Goal: Task Accomplishment & Management: Use online tool/utility

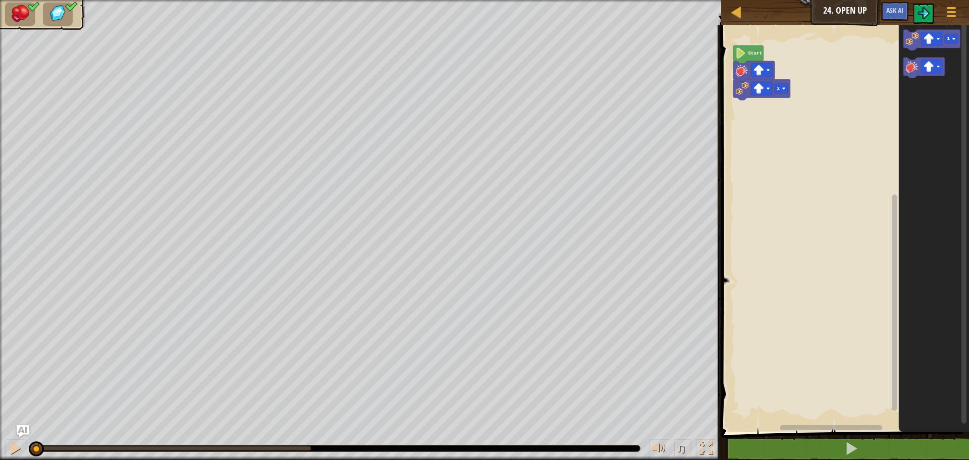
click at [819, 42] on rect "Blockly Workspace" at bounding box center [843, 225] width 251 height 411
click at [770, 154] on rect "Blockly Workspace" at bounding box center [843, 225] width 251 height 411
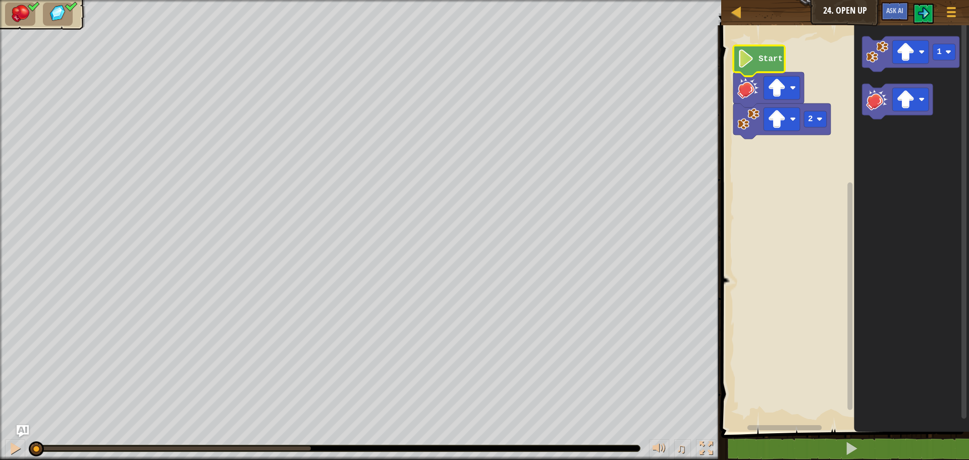
click at [762, 63] on text "Start" at bounding box center [771, 59] width 24 height 9
click at [870, 105] on image "Blockly Workspace" at bounding box center [877, 99] width 22 height 22
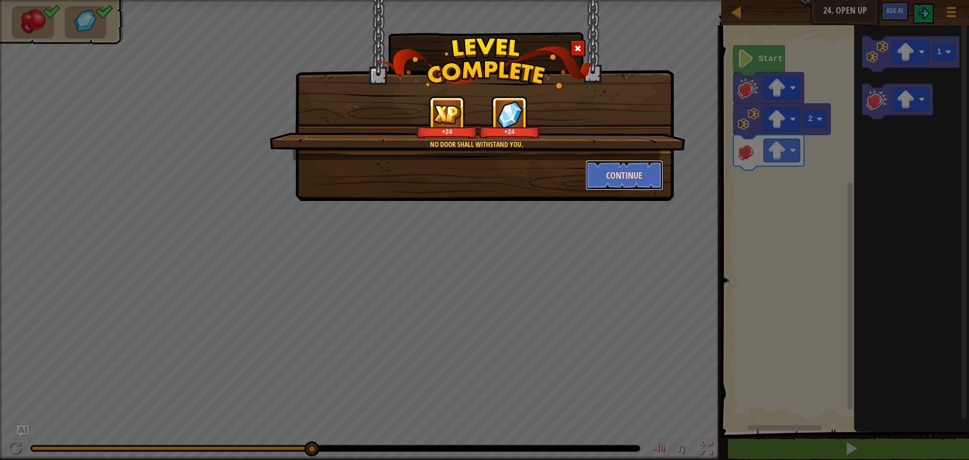
click at [618, 173] on button "Continue" at bounding box center [625, 175] width 78 height 30
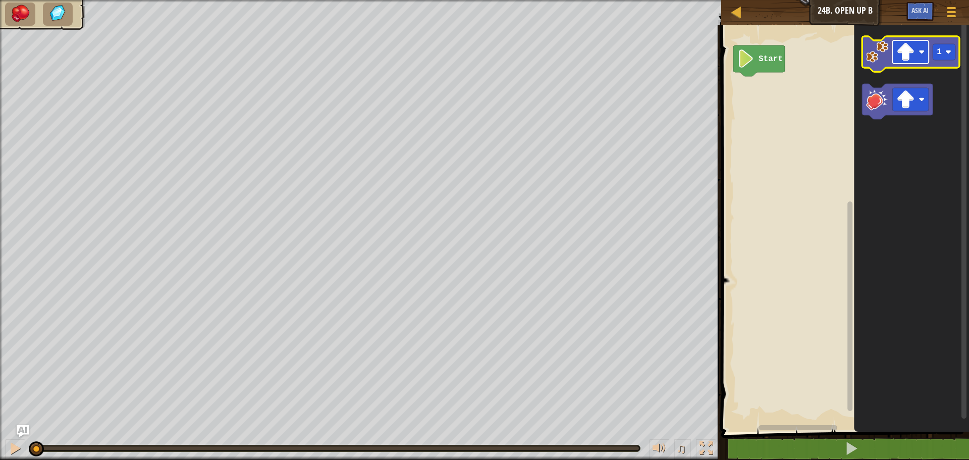
click at [920, 46] on rect "Blockly Workspace" at bounding box center [911, 51] width 36 height 23
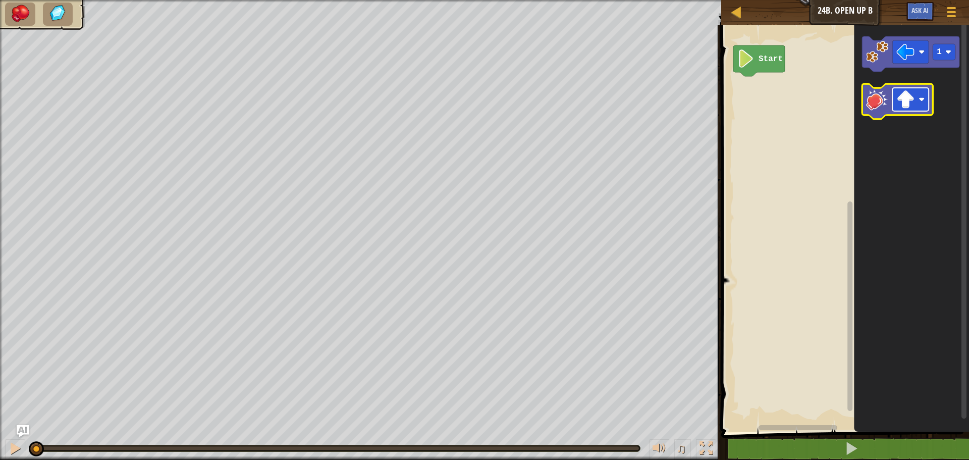
click at [905, 111] on rect "Blockly Workspace" at bounding box center [911, 99] width 36 height 23
click at [871, 59] on image "Blockly Workspace" at bounding box center [877, 52] width 22 height 22
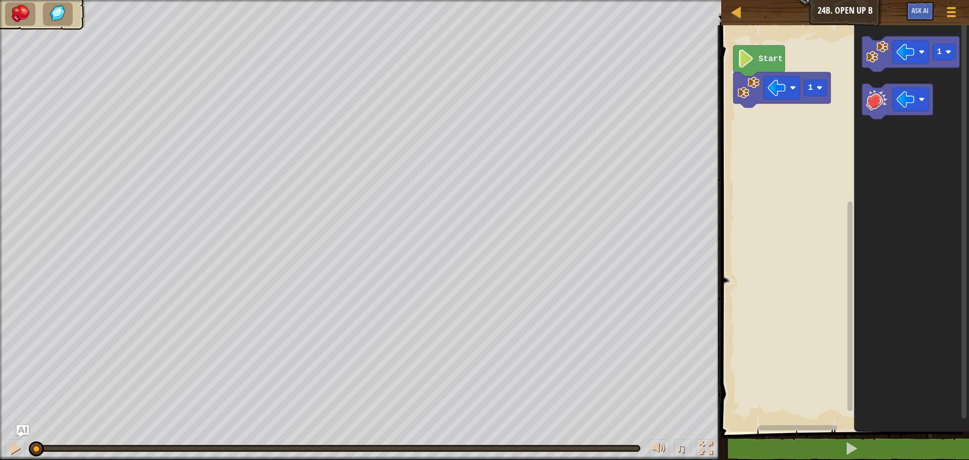
click at [873, 92] on image "Blockly Workspace" at bounding box center [877, 99] width 22 height 22
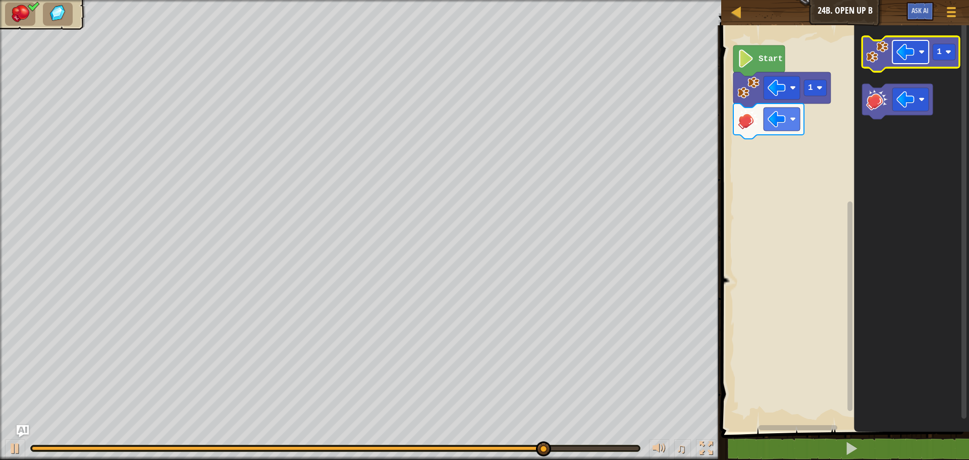
click at [907, 53] on image "Blockly Workspace" at bounding box center [906, 52] width 18 height 18
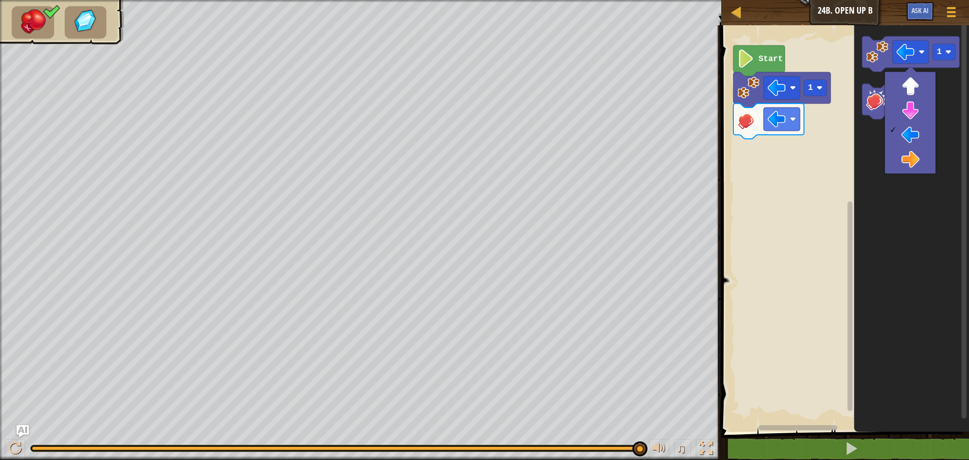
click at [935, 166] on div at bounding box center [910, 123] width 51 height 102
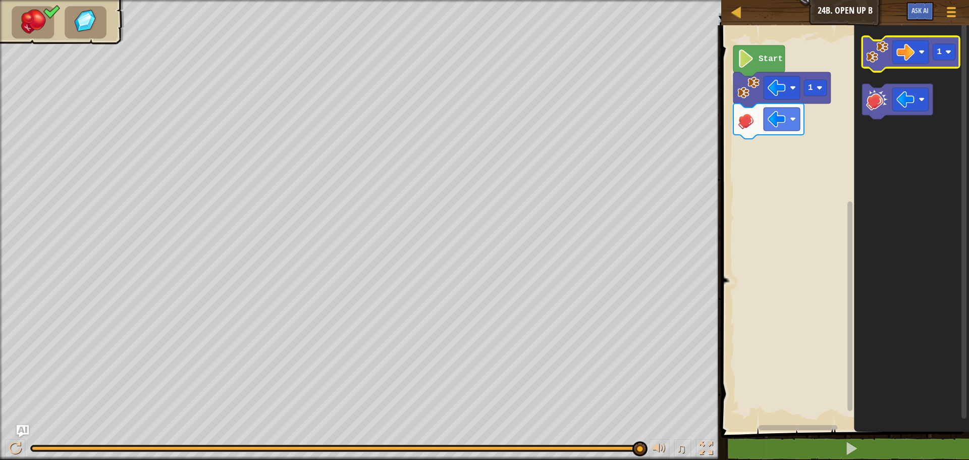
click at [880, 47] on image "Blockly Workspace" at bounding box center [877, 52] width 22 height 22
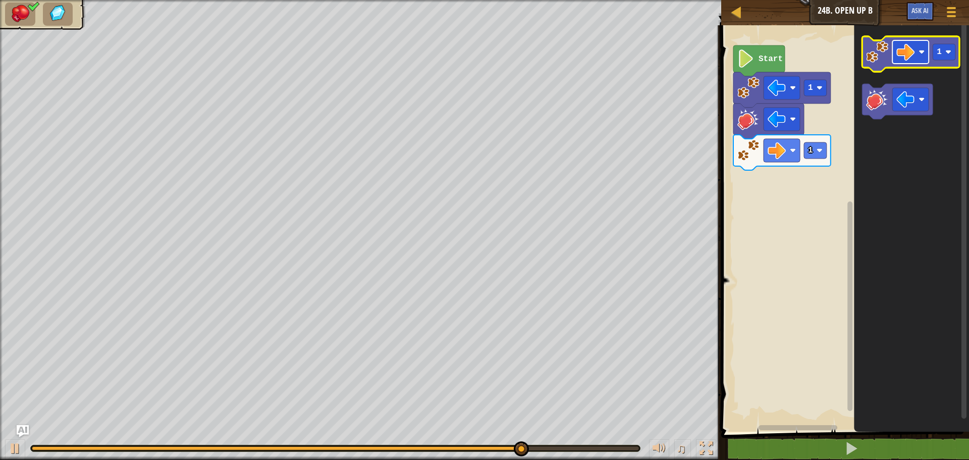
click at [911, 56] on image "Blockly Workspace" at bounding box center [906, 52] width 18 height 18
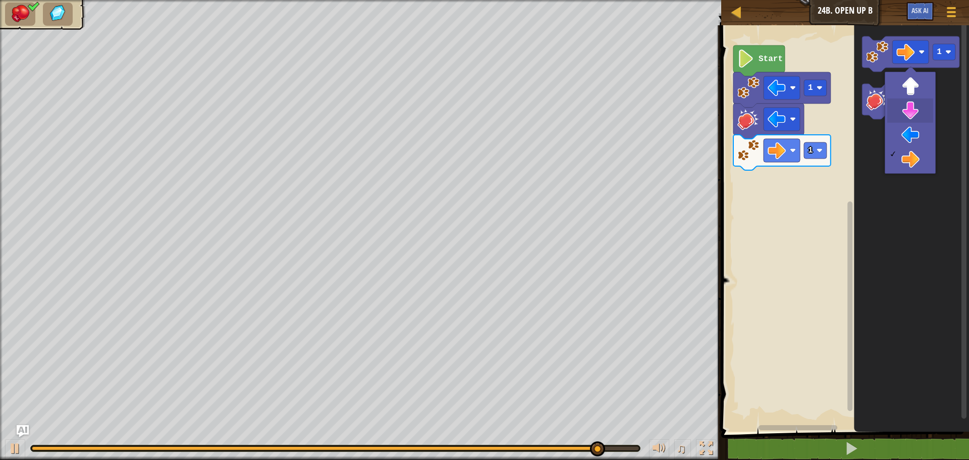
drag, startPoint x: 918, startPoint y: 105, endPoint x: 905, endPoint y: 90, distance: 20.4
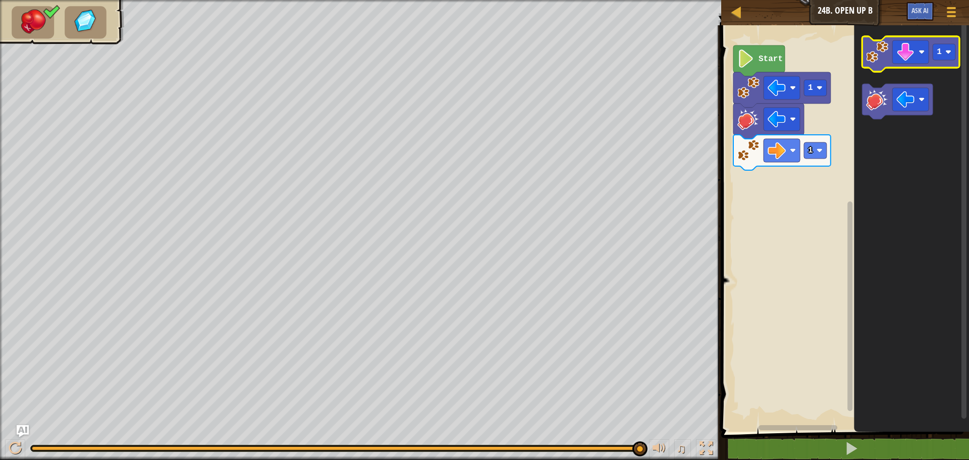
click at [886, 60] on image "Blockly Workspace" at bounding box center [877, 52] width 22 height 22
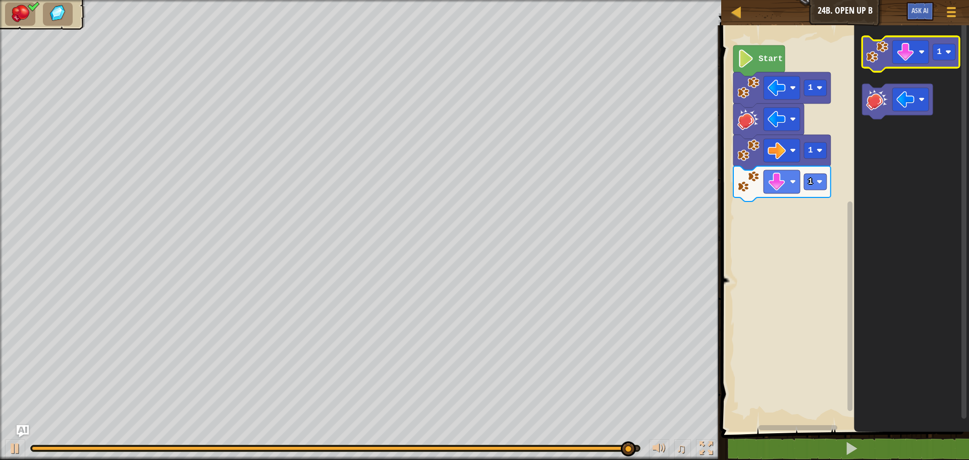
click at [865, 50] on icon "Blockly Workspace" at bounding box center [910, 53] width 97 height 35
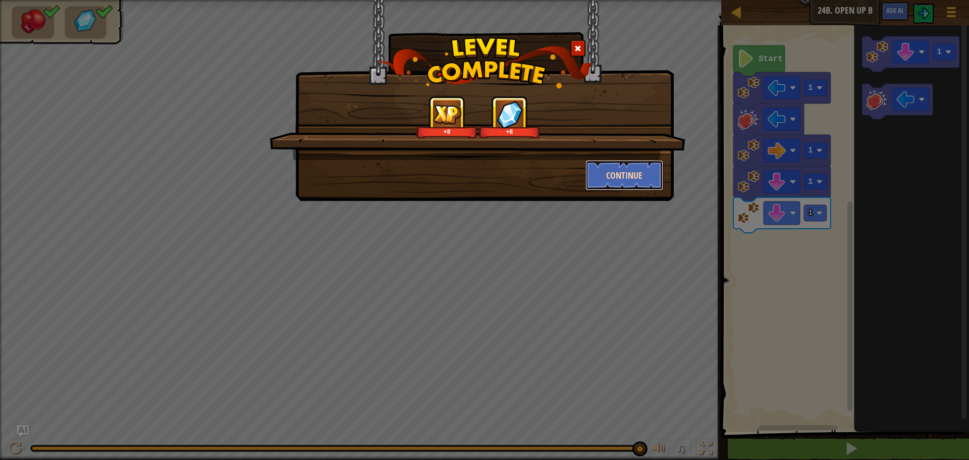
click at [618, 173] on button "Continue" at bounding box center [625, 175] width 78 height 30
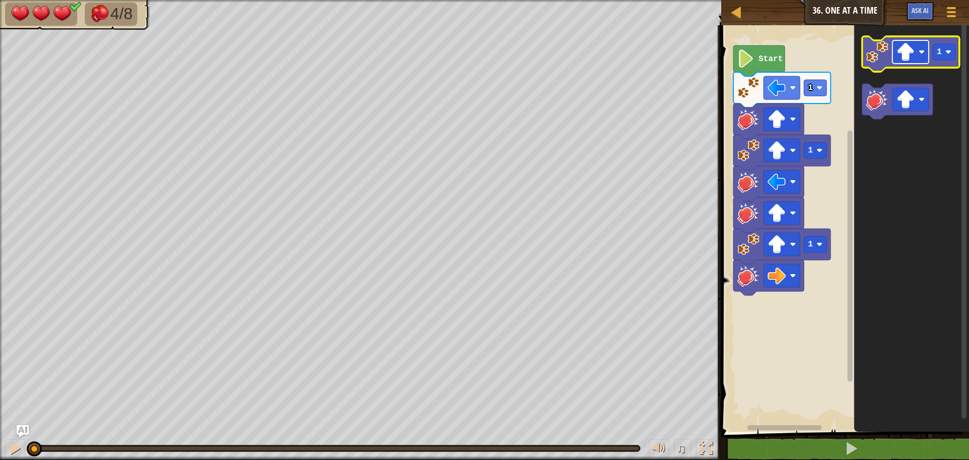
click at [910, 45] on image "Blockly Workspace" at bounding box center [906, 52] width 18 height 18
click at [875, 65] on icon "Blockly Workspace" at bounding box center [910, 53] width 97 height 35
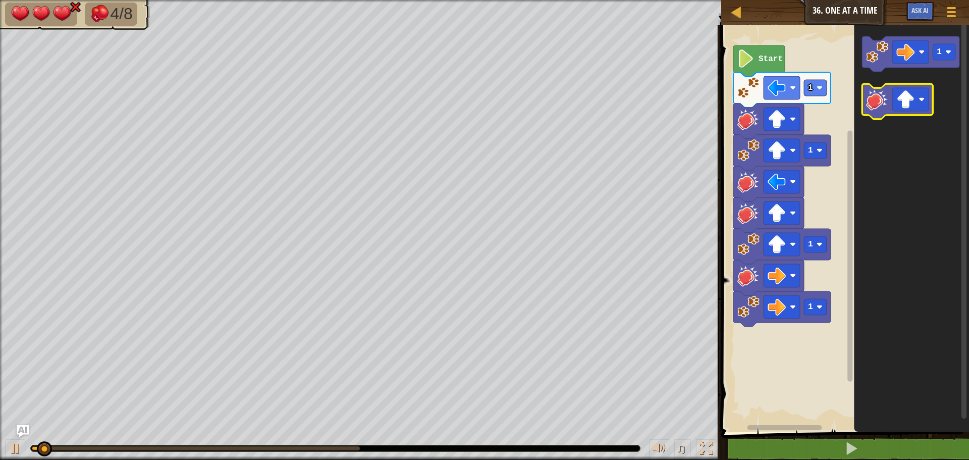
click at [875, 106] on image "Blockly Workspace" at bounding box center [877, 99] width 22 height 22
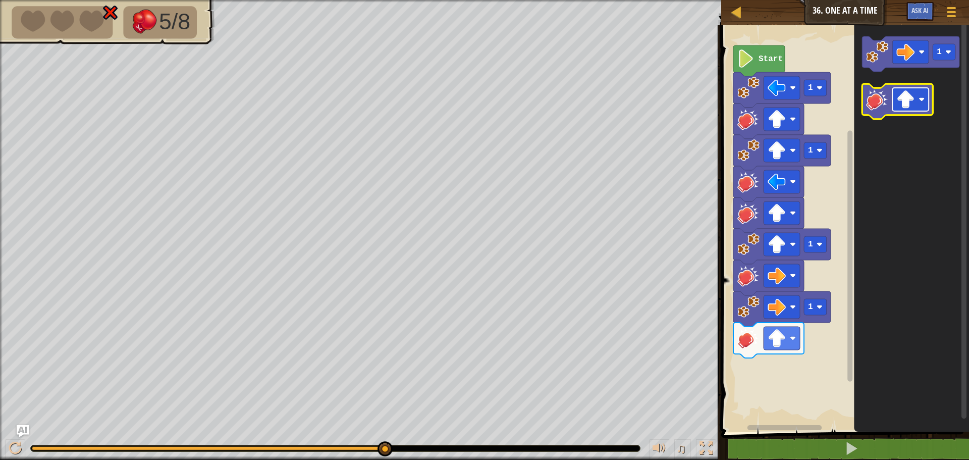
click at [895, 95] on rect "Blockly Workspace" at bounding box center [911, 99] width 36 height 23
click at [871, 104] on image "Blockly Workspace" at bounding box center [877, 99] width 22 height 22
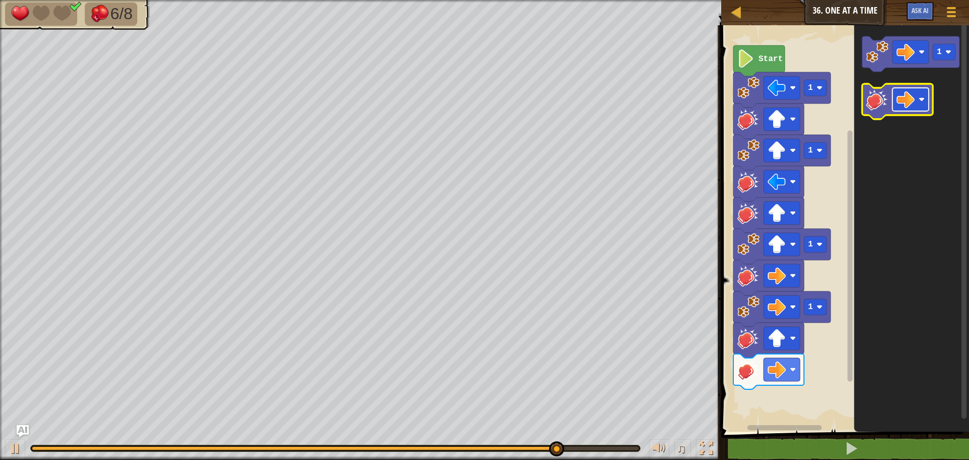
click at [905, 101] on image "Blockly Workspace" at bounding box center [906, 99] width 18 height 18
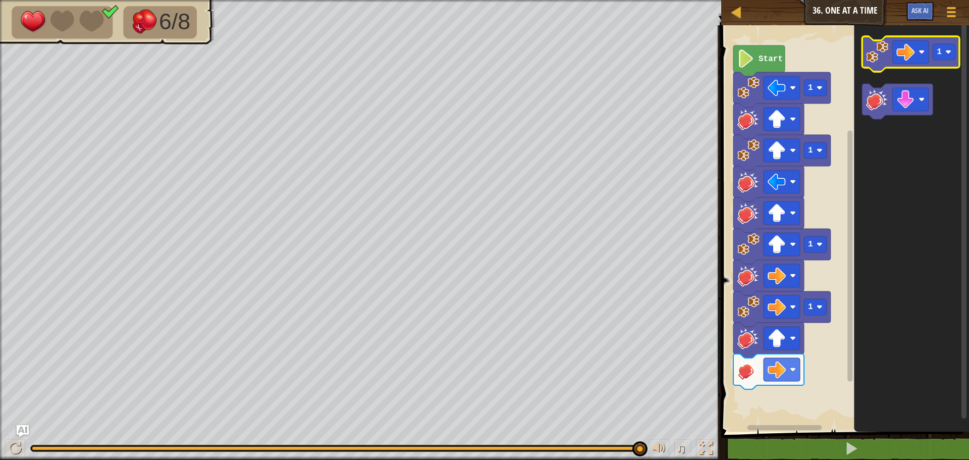
click at [878, 54] on image "Blockly Workspace" at bounding box center [877, 52] width 22 height 22
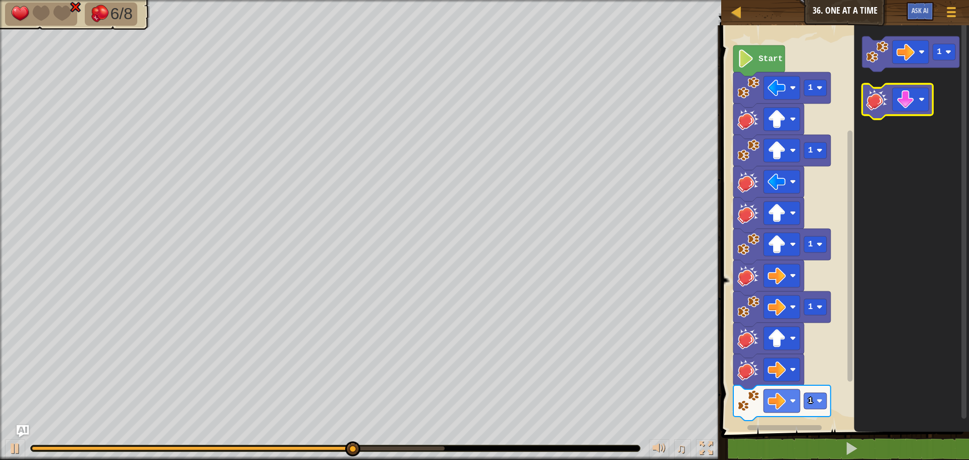
click at [892, 113] on icon "Blockly Workspace" at bounding box center [897, 101] width 71 height 35
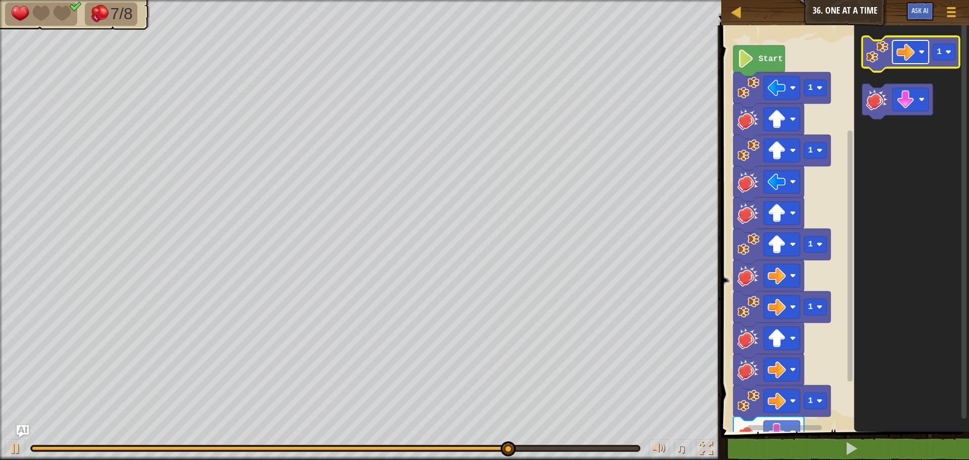
click at [903, 54] on image "Blockly Workspace" at bounding box center [906, 52] width 18 height 18
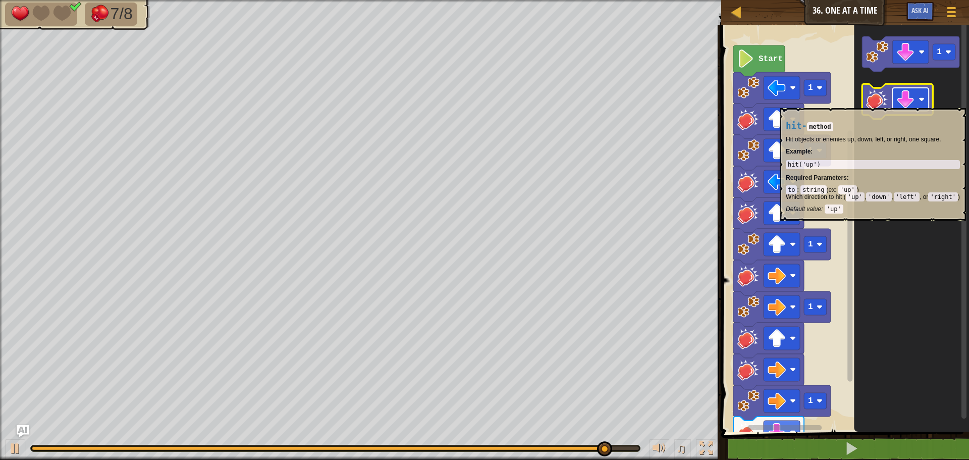
click at [904, 103] on image "Blockly Workspace" at bounding box center [906, 99] width 18 height 18
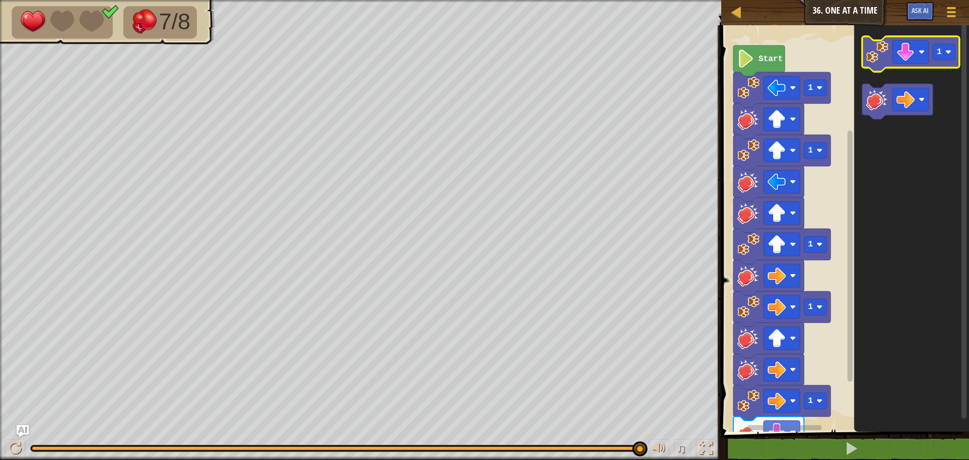
click at [870, 60] on image "Blockly Workspace" at bounding box center [877, 52] width 22 height 22
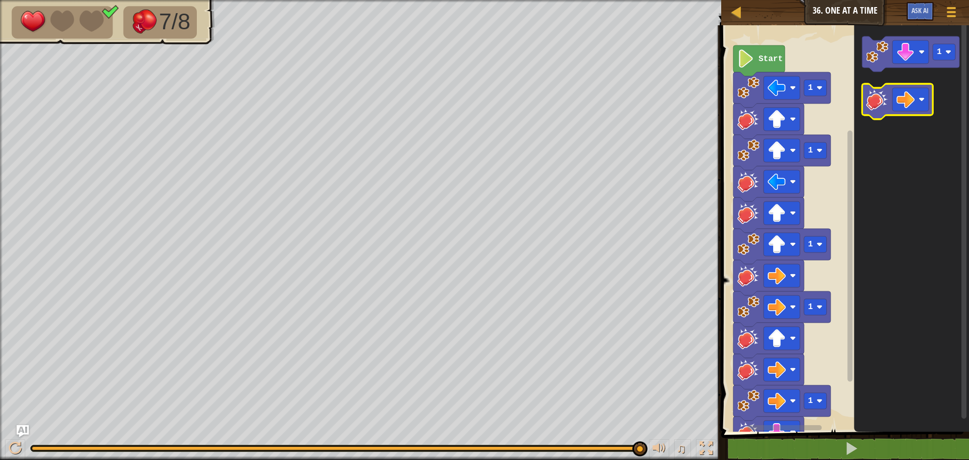
click at [884, 109] on image "Blockly Workspace" at bounding box center [877, 99] width 22 height 22
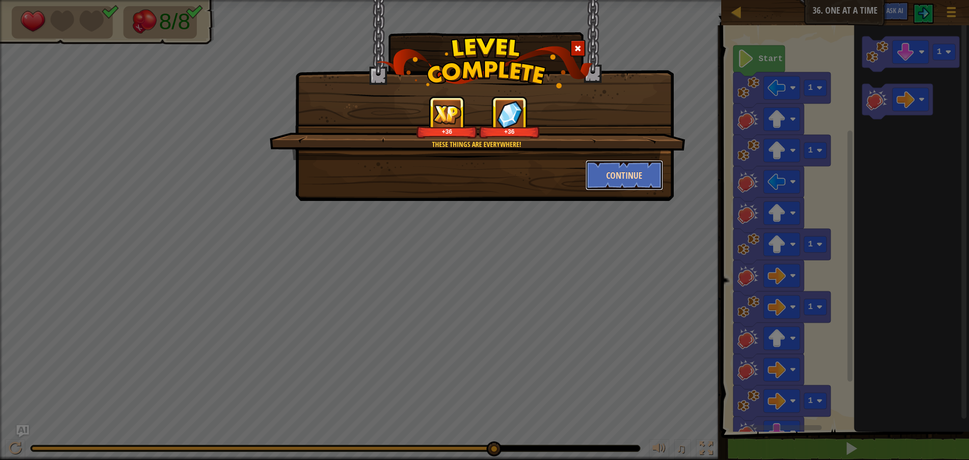
click at [655, 160] on button "Continue" at bounding box center [625, 175] width 78 height 30
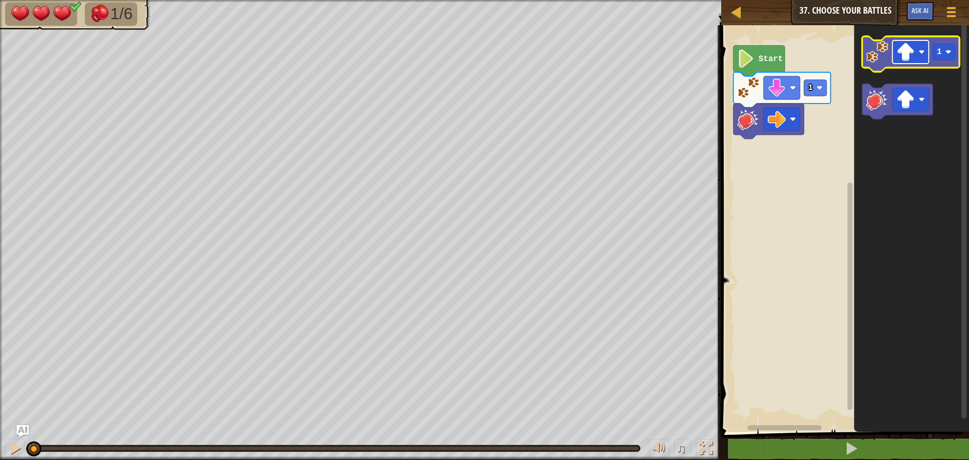
click at [902, 51] on image "Blockly Workspace" at bounding box center [906, 52] width 18 height 18
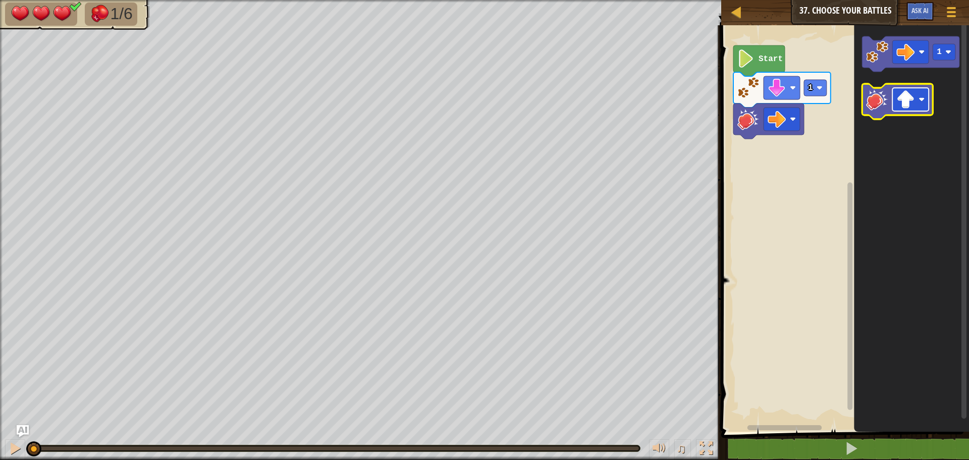
click at [907, 102] on image "Blockly Workspace" at bounding box center [906, 99] width 18 height 18
click at [874, 59] on image "Blockly Workspace" at bounding box center [877, 52] width 22 height 22
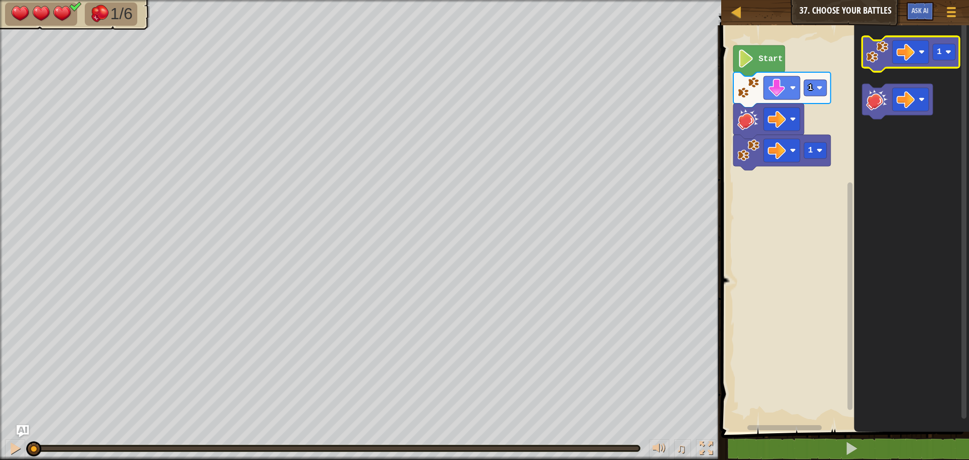
click at [874, 86] on rect "Blockly Workspace" at bounding box center [897, 101] width 71 height 35
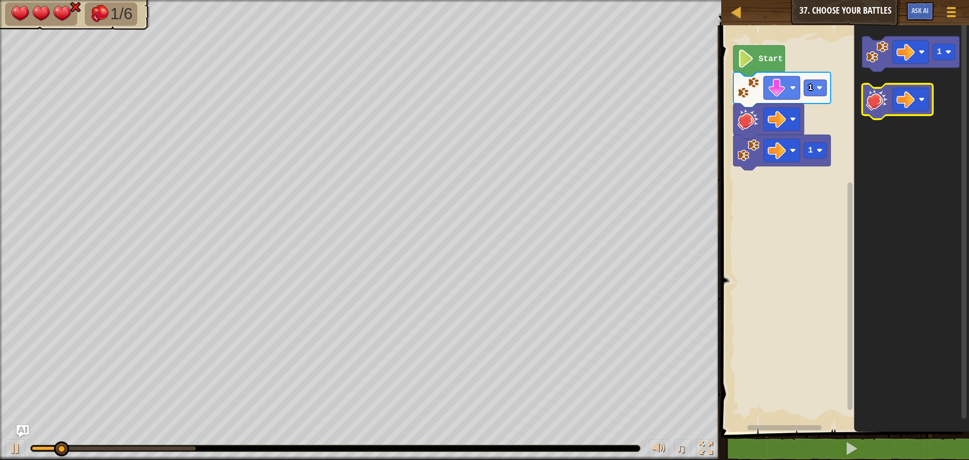
click at [876, 106] on image "Blockly Workspace" at bounding box center [877, 99] width 22 height 22
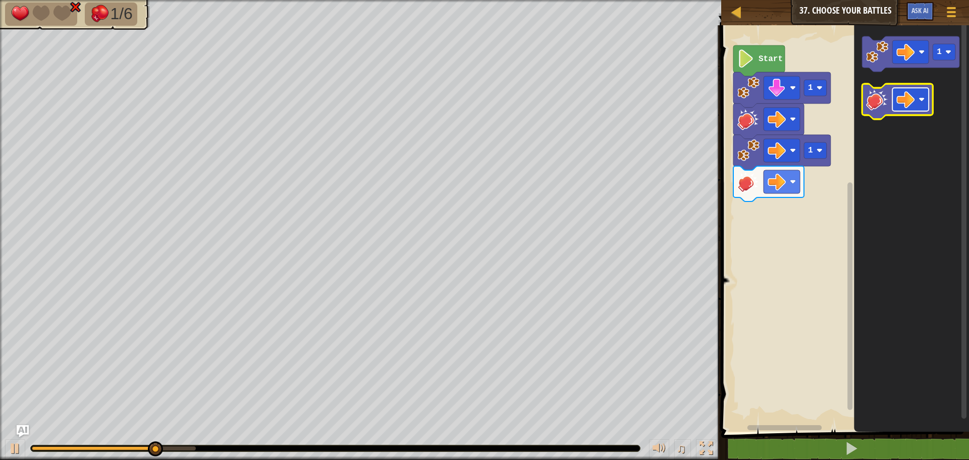
click at [903, 102] on image "Blockly Workspace" at bounding box center [906, 99] width 18 height 18
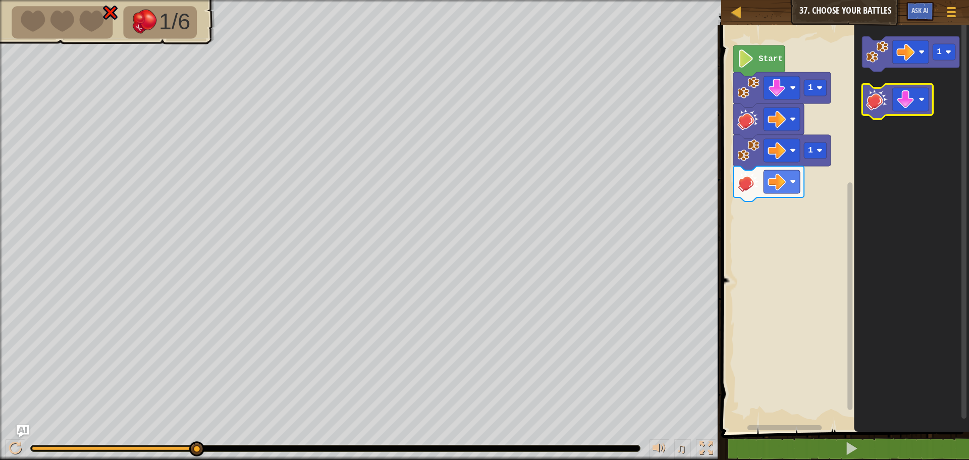
click at [878, 105] on image "Blockly Workspace" at bounding box center [877, 99] width 22 height 22
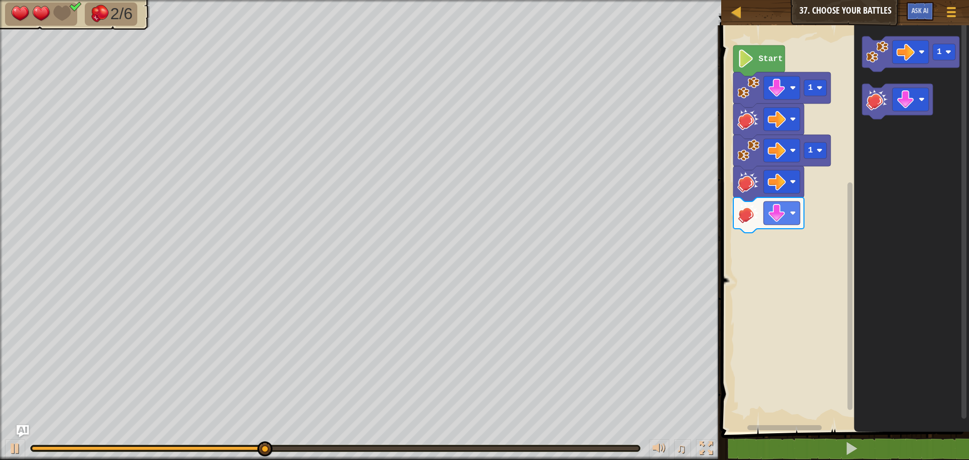
click at [739, 184] on rect "Blockly Workspace" at bounding box center [843, 225] width 251 height 411
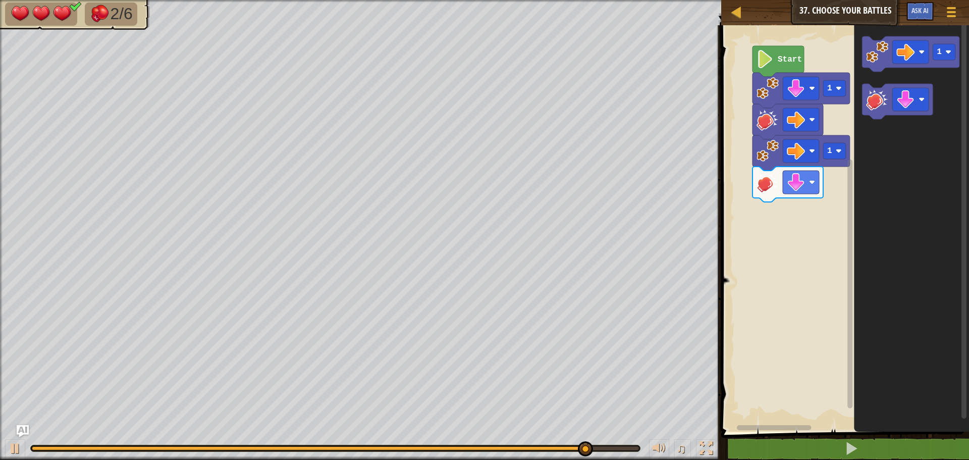
click at [780, 50] on icon "Blockly Workspace" at bounding box center [778, 61] width 51 height 31
click at [779, 67] on icon "Blockly Workspace" at bounding box center [778, 61] width 51 height 31
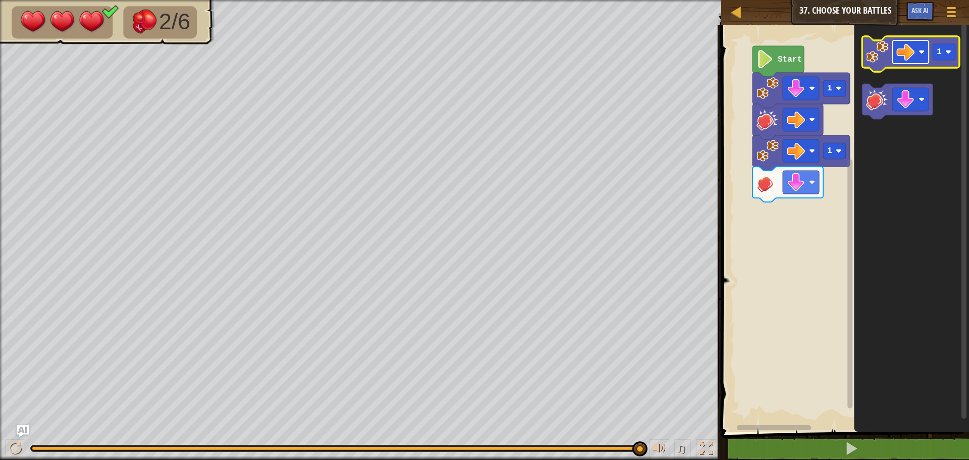
click at [916, 63] on rect "Blockly Workspace" at bounding box center [911, 51] width 36 height 23
click at [939, 53] on text "1" at bounding box center [939, 51] width 5 height 9
click at [871, 55] on image "Blockly Workspace" at bounding box center [877, 52] width 22 height 22
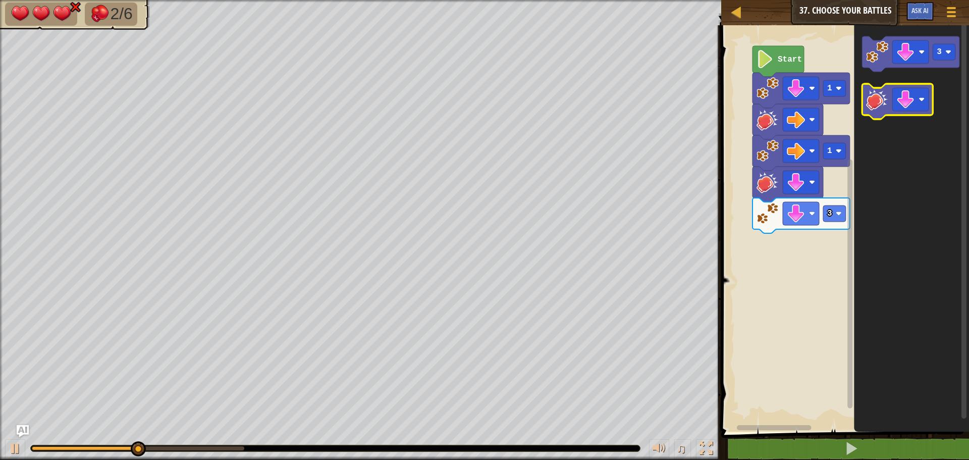
click at [888, 111] on icon "Blockly Workspace" at bounding box center [897, 101] width 71 height 35
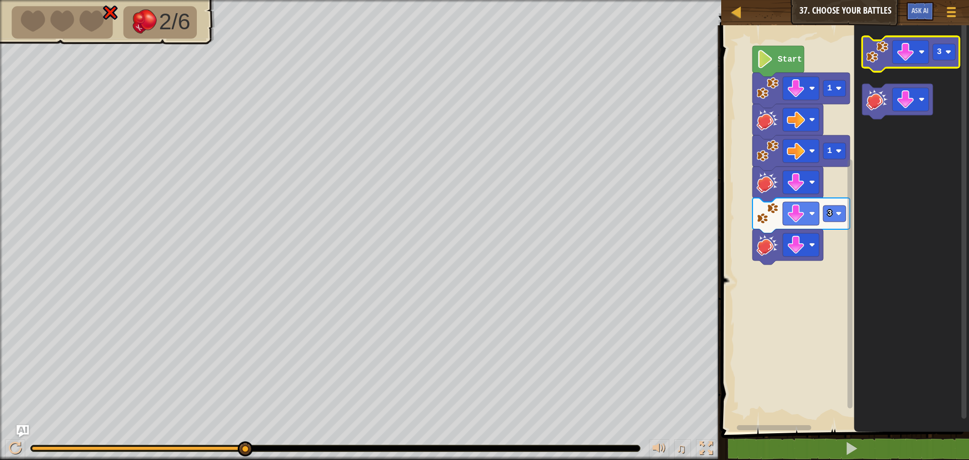
click at [944, 56] on rect "Blockly Workspace" at bounding box center [944, 52] width 23 height 16
click at [767, 56] on image "Blockly Workspace" at bounding box center [765, 59] width 17 height 18
drag, startPoint x: 237, startPoint y: 444, endPoint x: 241, endPoint y: 440, distance: 6.1
click at [240, 440] on div "♫" at bounding box center [360, 446] width 721 height 30
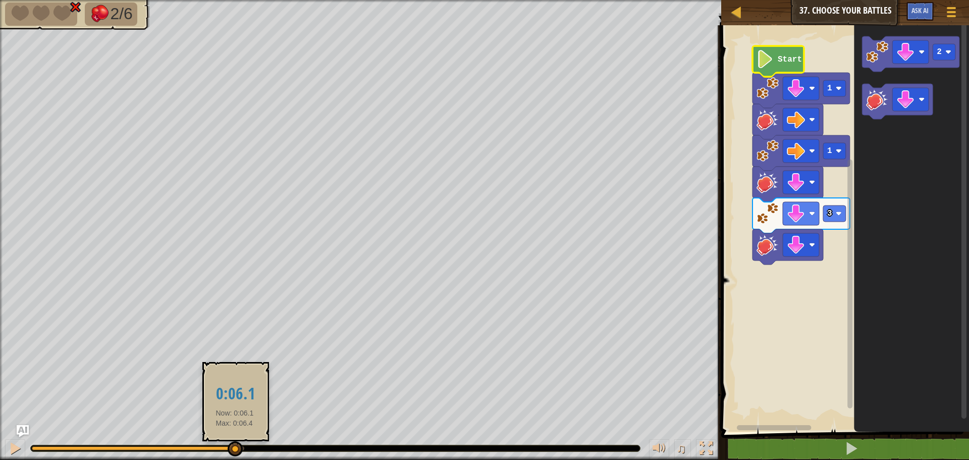
drag, startPoint x: 235, startPoint y: 449, endPoint x: 245, endPoint y: 445, distance: 11.3
click at [234, 447] on div at bounding box center [133, 448] width 202 height 4
drag, startPoint x: 245, startPoint y: 445, endPoint x: 221, endPoint y: 453, distance: 25.9
click at [221, 453] on div at bounding box center [223, 448] width 15 height 15
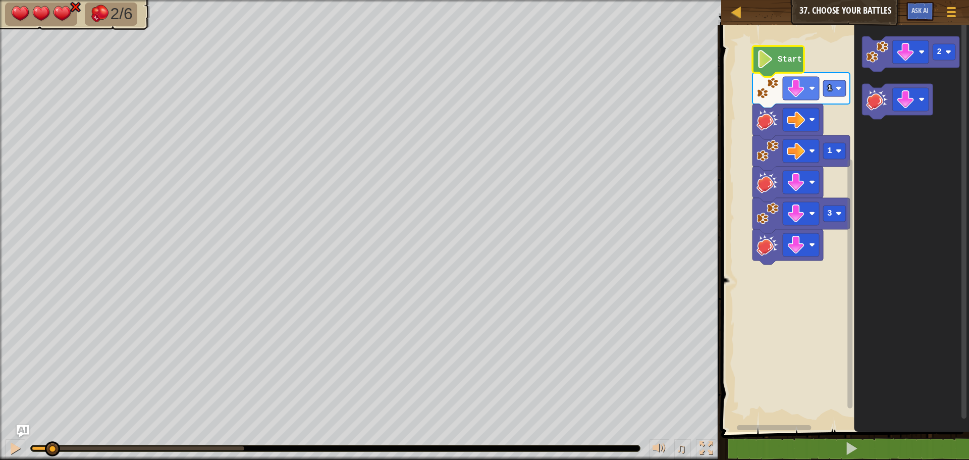
drag, startPoint x: 218, startPoint y: 450, endPoint x: 50, endPoint y: 484, distance: 171.0
click at [50, 0] on html "Map Junior 37. Choose Your Battles Game Menu Ask AI 1 ההההההההההההההההההההההההה…" at bounding box center [484, 0] width 969 height 0
click at [17, 444] on div at bounding box center [15, 448] width 13 height 13
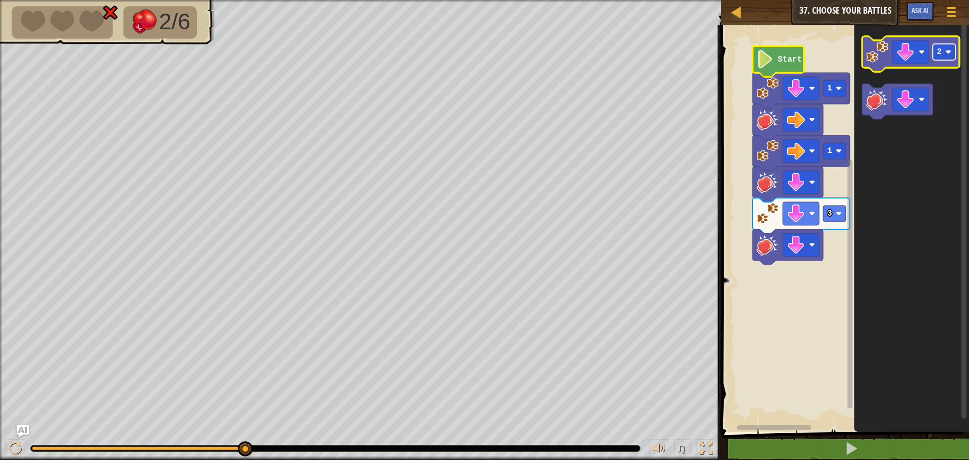
click at [942, 53] on text "2" at bounding box center [939, 51] width 5 height 9
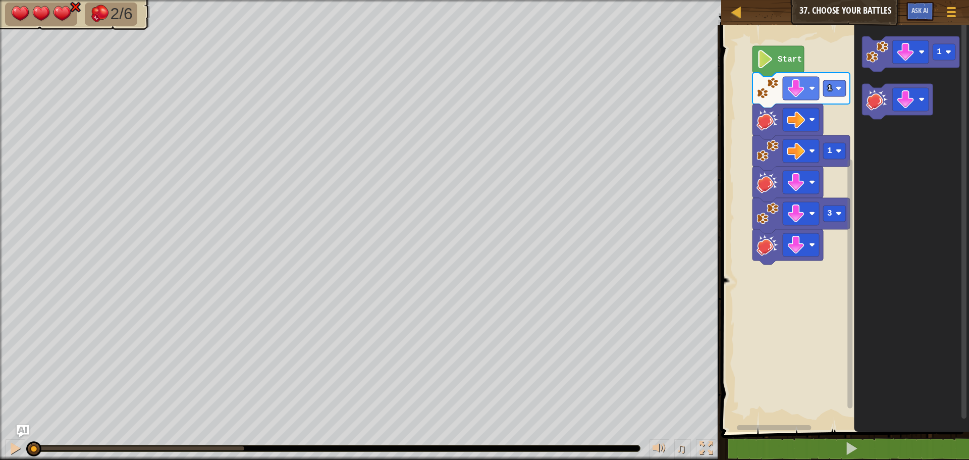
drag, startPoint x: 248, startPoint y: 449, endPoint x: 0, endPoint y: 484, distance: 250.8
click at [0, 0] on html "Map Junior 37. Choose Your Battles Game Menu Ask AI 1 ההההההההההההההההההההההההה…" at bounding box center [484, 0] width 969 height 0
click at [8, 449] on button at bounding box center [15, 449] width 20 height 21
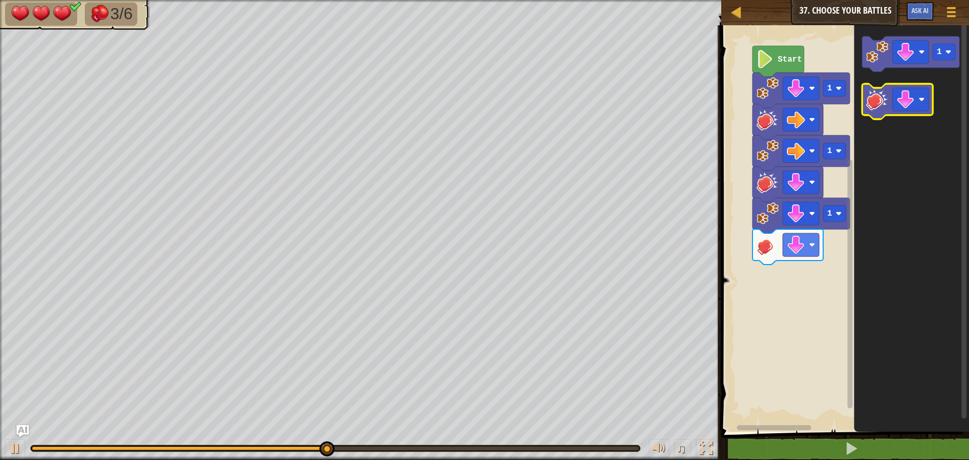
click at [919, 116] on rect "Blockly Workspace" at bounding box center [897, 101] width 71 height 35
click at [910, 98] on image "Blockly Workspace" at bounding box center [906, 99] width 18 height 18
click at [865, 65] on icon "Blockly Workspace" at bounding box center [910, 53] width 97 height 35
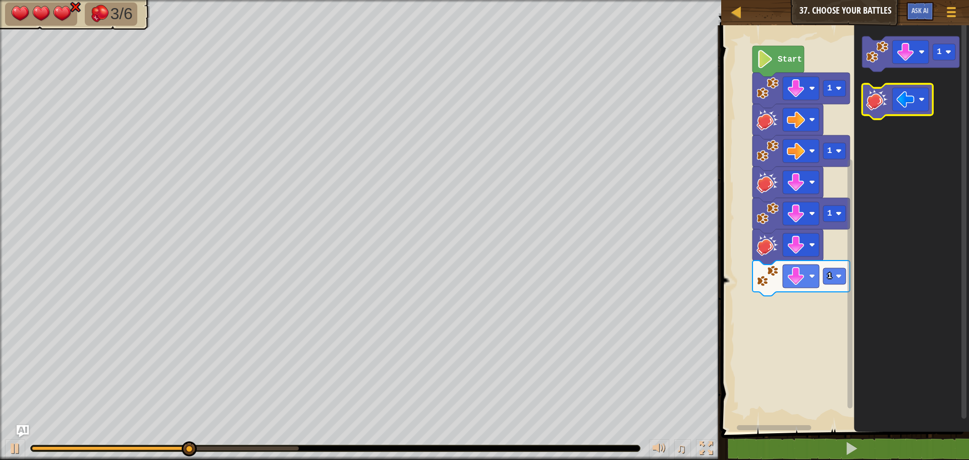
click at [874, 111] on icon "Blockly Workspace" at bounding box center [897, 101] width 71 height 35
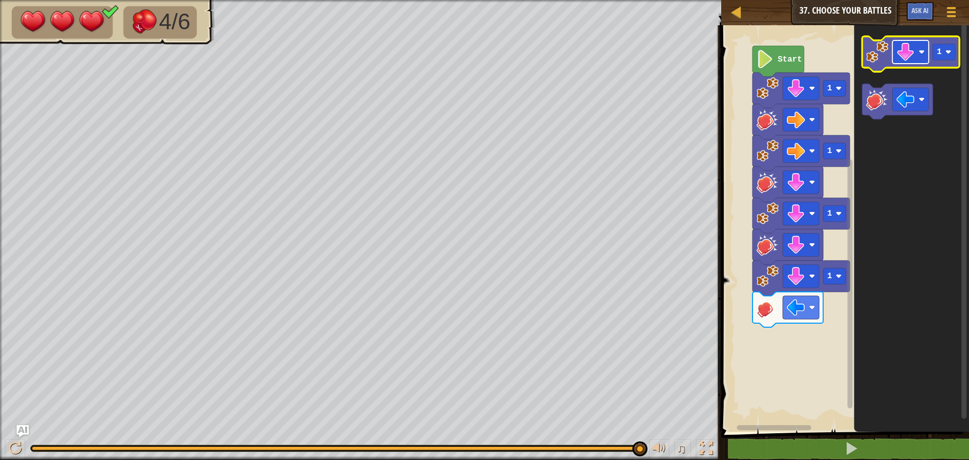
click at [904, 47] on image "Blockly Workspace" at bounding box center [906, 52] width 18 height 18
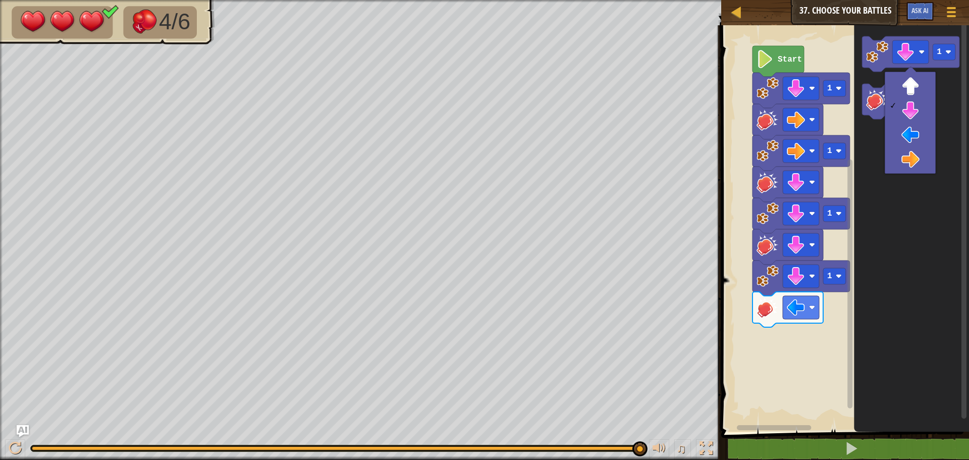
click at [850, 230] on rect "Blockly Workspace" at bounding box center [850, 284] width 5 height 249
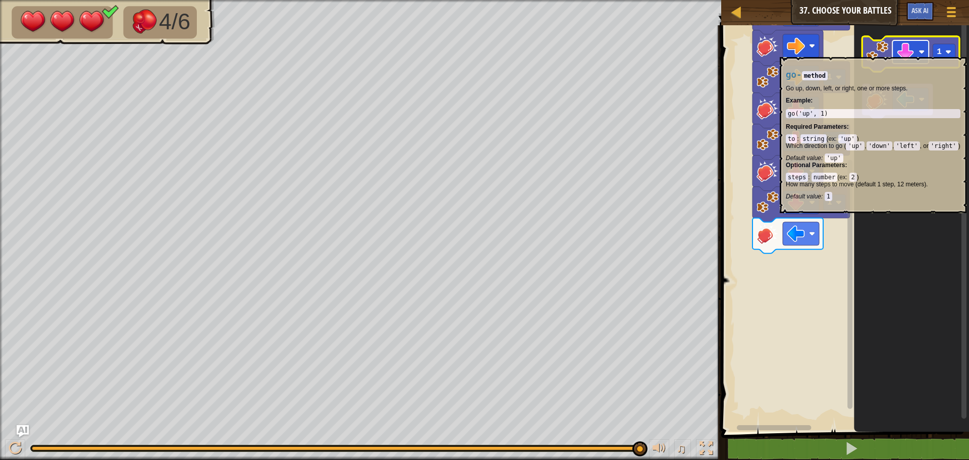
click at [907, 52] on image "Blockly Workspace" at bounding box center [906, 52] width 18 height 18
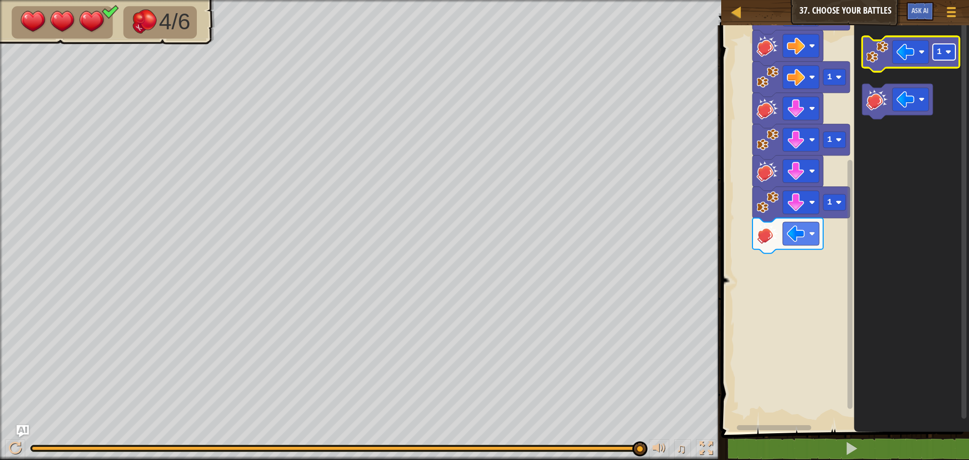
click at [952, 57] on rect "Blockly Workspace" at bounding box center [944, 52] width 23 height 16
click at [872, 54] on image "Blockly Workspace" at bounding box center [877, 52] width 22 height 22
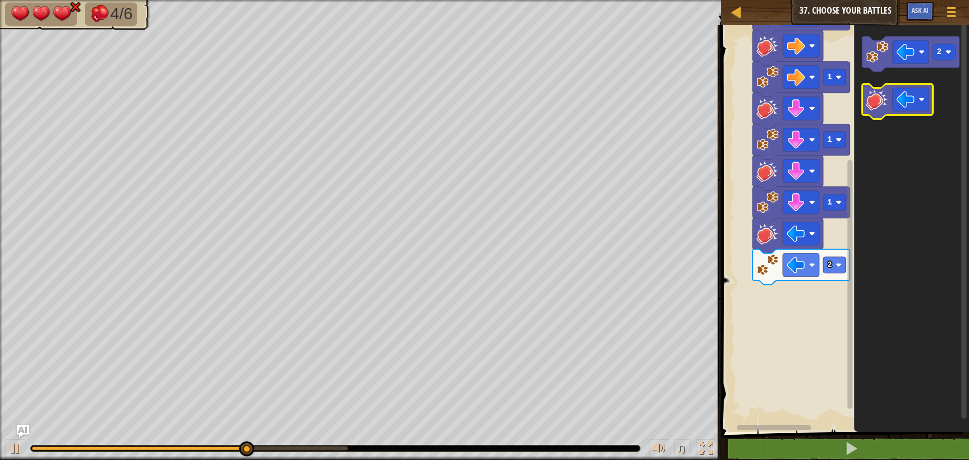
click at [873, 99] on image "Blockly Workspace" at bounding box center [877, 99] width 22 height 22
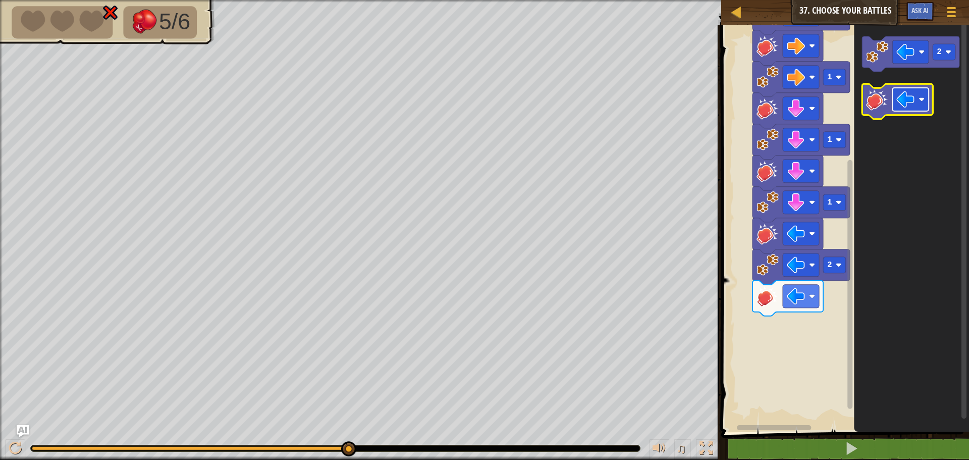
click at [907, 97] on image "Blockly Workspace" at bounding box center [906, 99] width 18 height 18
click at [887, 103] on image "Blockly Workspace" at bounding box center [877, 99] width 22 height 22
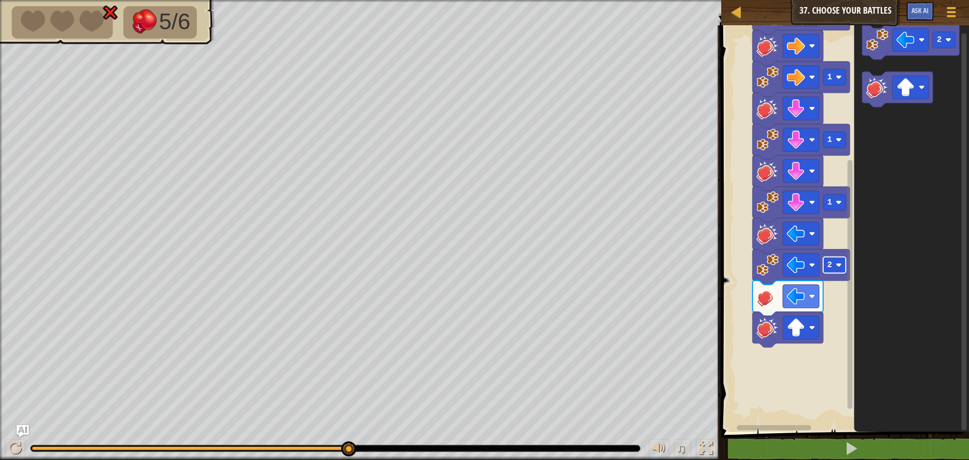
click at [840, 264] on image "Blockly Workspace" at bounding box center [839, 265] width 6 height 6
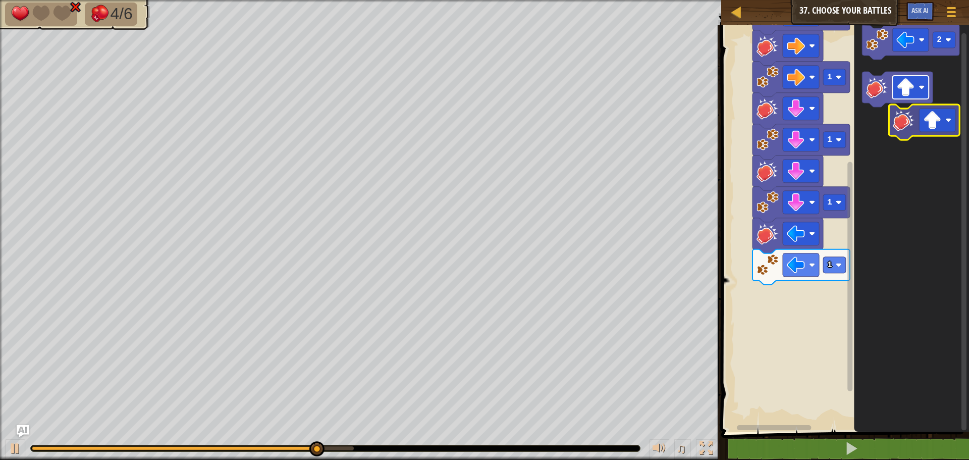
click at [944, 120] on icon "2" at bounding box center [911, 225] width 115 height 411
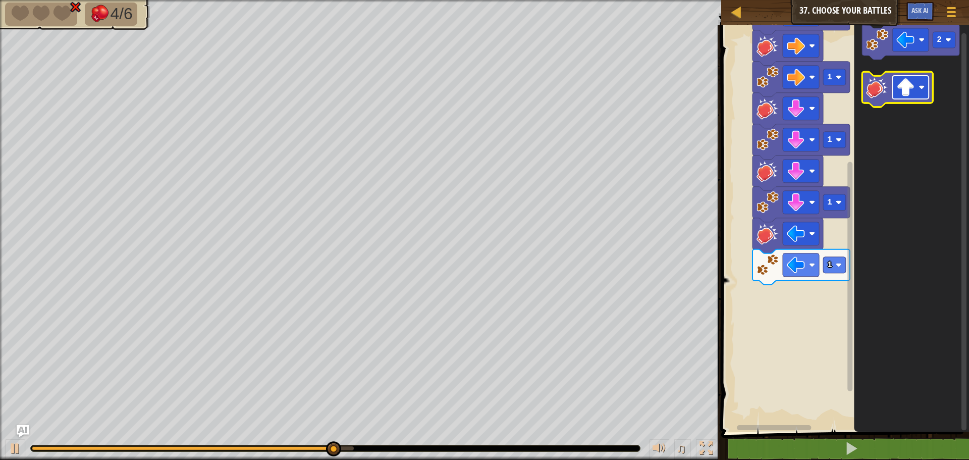
click at [904, 81] on image "Blockly Workspace" at bounding box center [906, 87] width 18 height 18
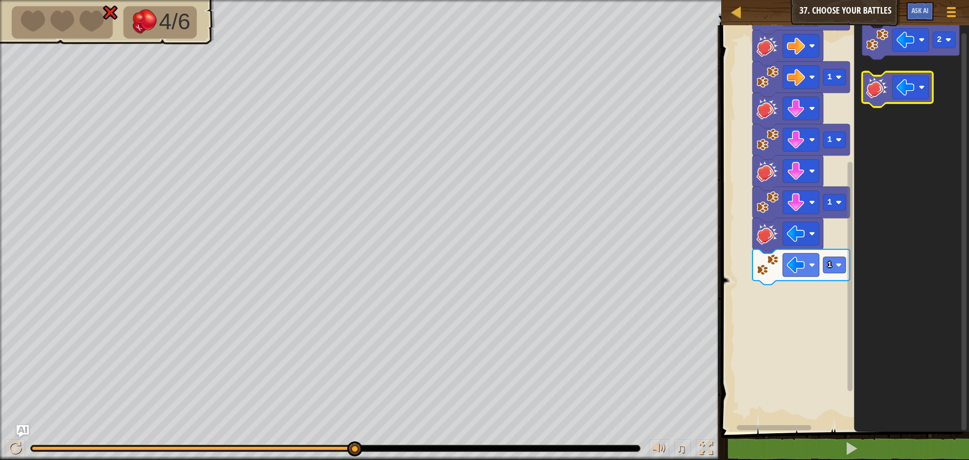
click at [884, 93] on image "Blockly Workspace" at bounding box center [877, 87] width 22 height 22
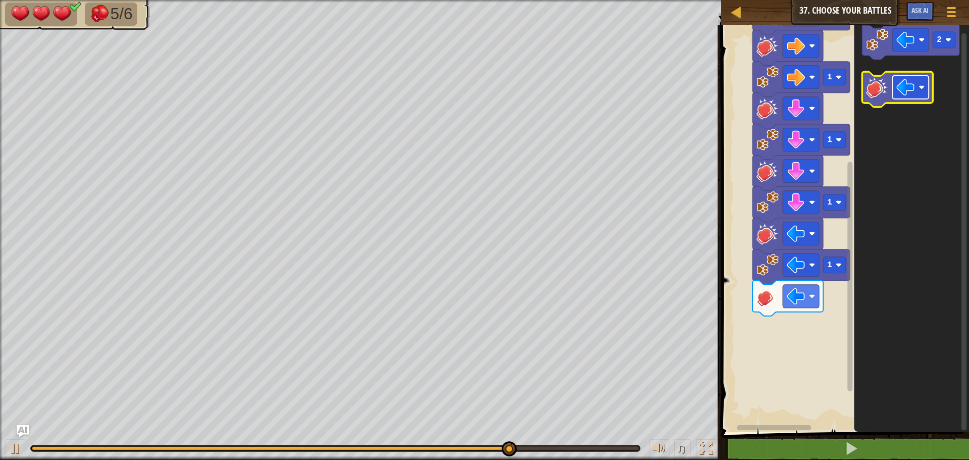
click at [902, 83] on image "Blockly Workspace" at bounding box center [906, 87] width 18 height 18
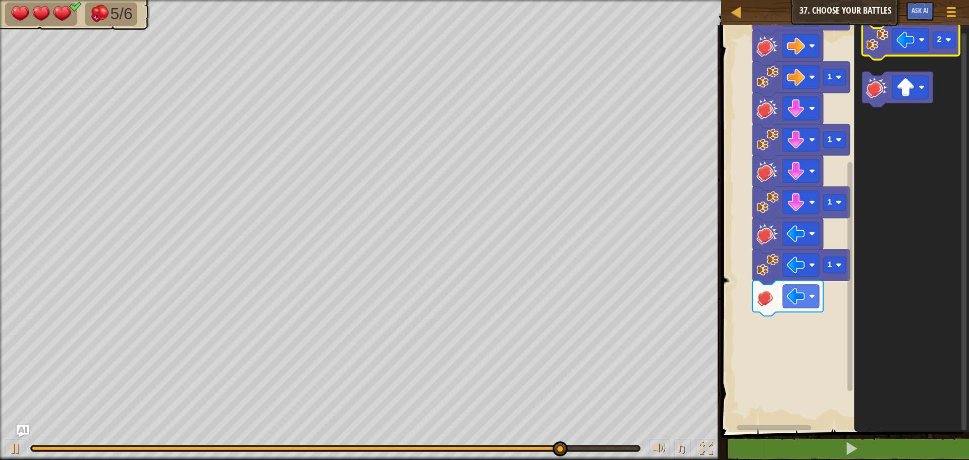
click at [876, 55] on icon "Blockly Workspace" at bounding box center [910, 41] width 97 height 35
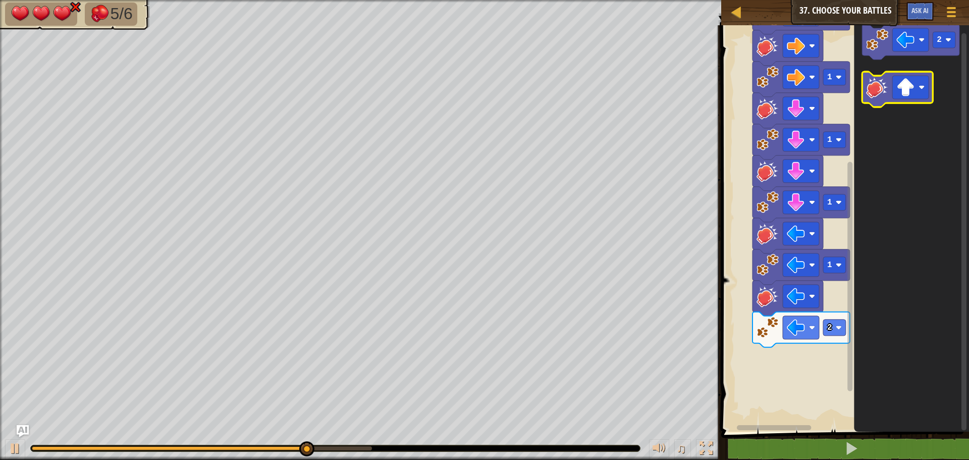
click at [878, 92] on image "Blockly Workspace" at bounding box center [877, 87] width 22 height 22
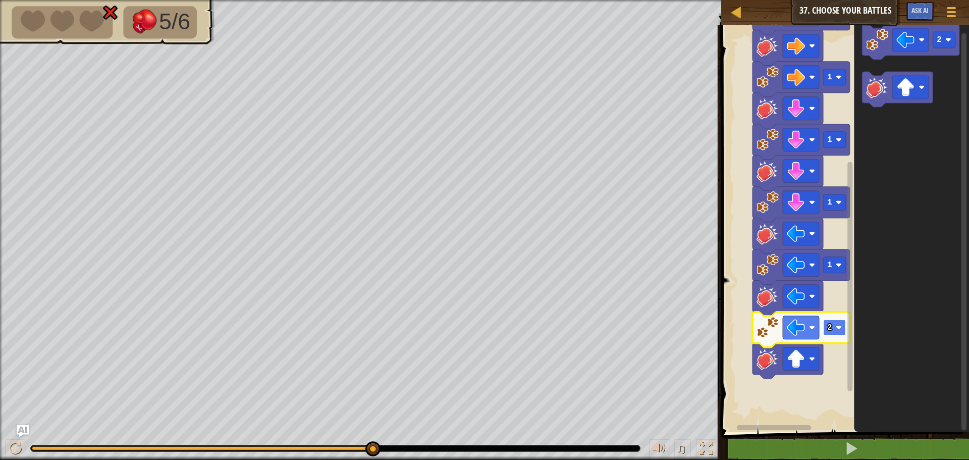
click at [836, 328] on image "Blockly Workspace" at bounding box center [839, 328] width 6 height 6
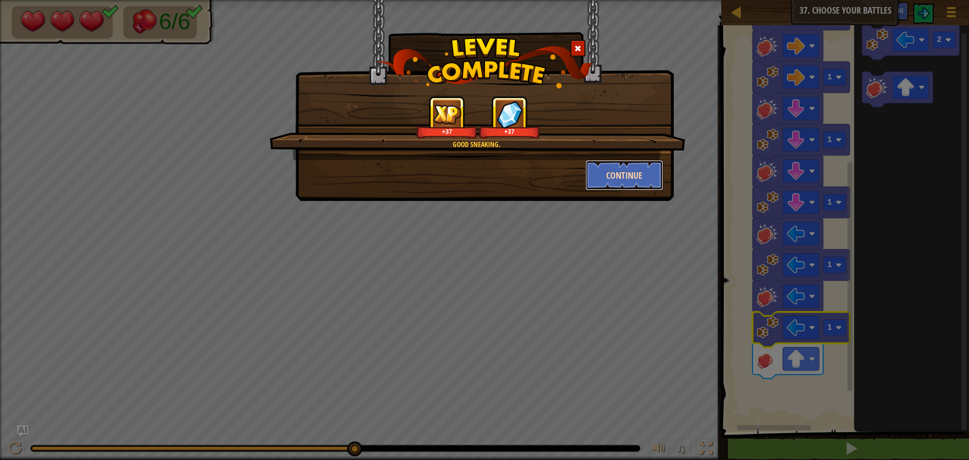
click at [621, 178] on button "Continue" at bounding box center [625, 175] width 78 height 30
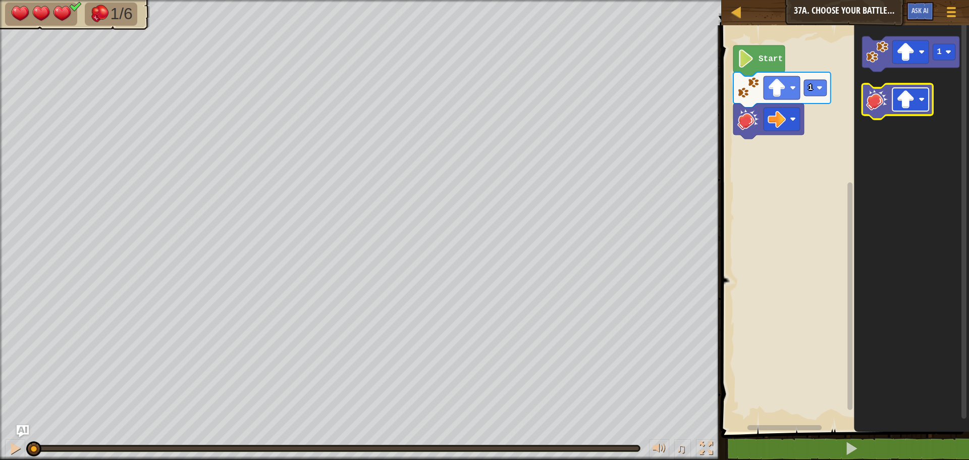
click at [913, 102] on image "Blockly Workspace" at bounding box center [906, 99] width 18 height 18
click at [871, 99] on image "Blockly Workspace" at bounding box center [877, 99] width 22 height 22
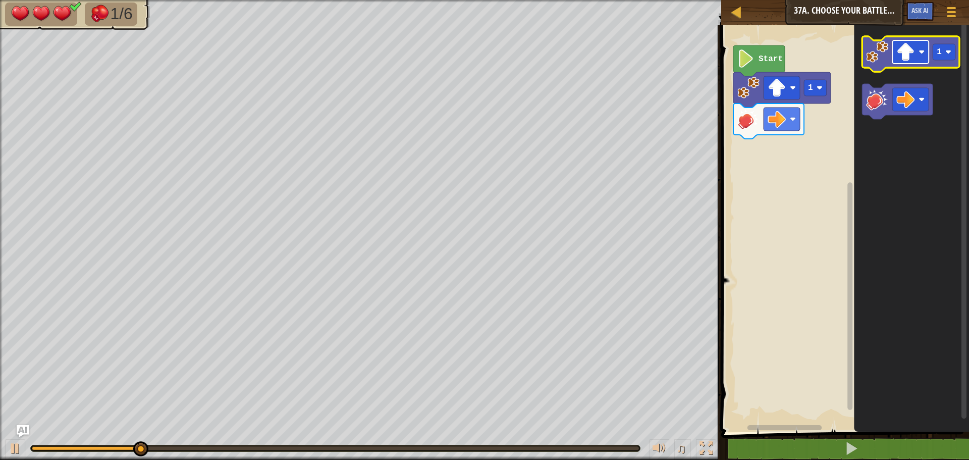
click at [909, 60] on image "Blockly Workspace" at bounding box center [906, 52] width 18 height 18
click at [878, 65] on icon "Blockly Workspace" at bounding box center [910, 53] width 97 height 35
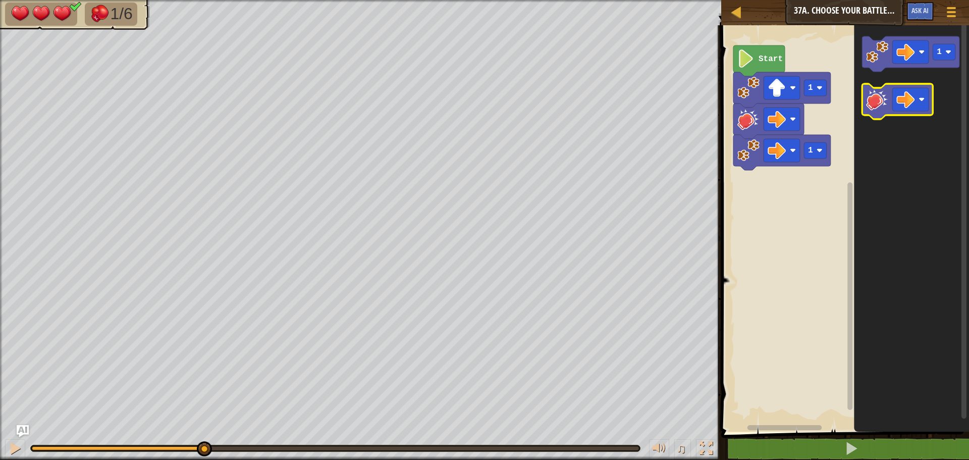
click at [878, 112] on icon "Blockly Workspace" at bounding box center [897, 101] width 71 height 35
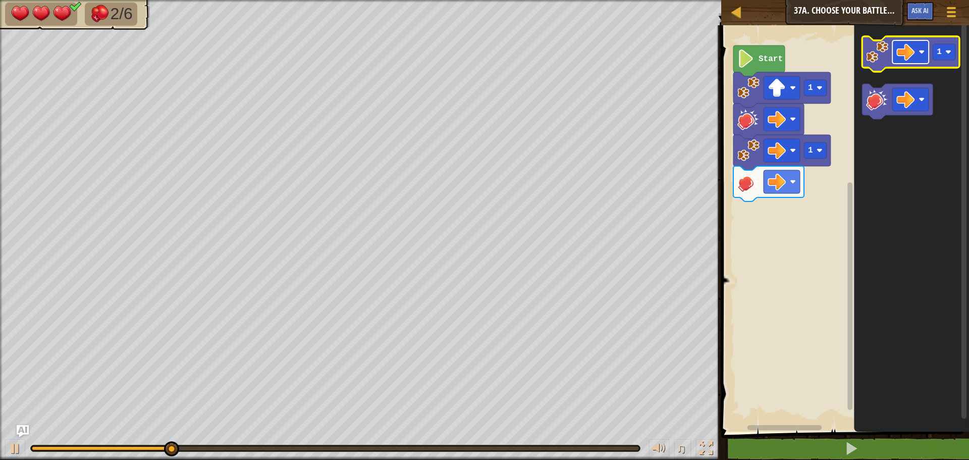
click at [904, 52] on image "Blockly Workspace" at bounding box center [906, 52] width 18 height 18
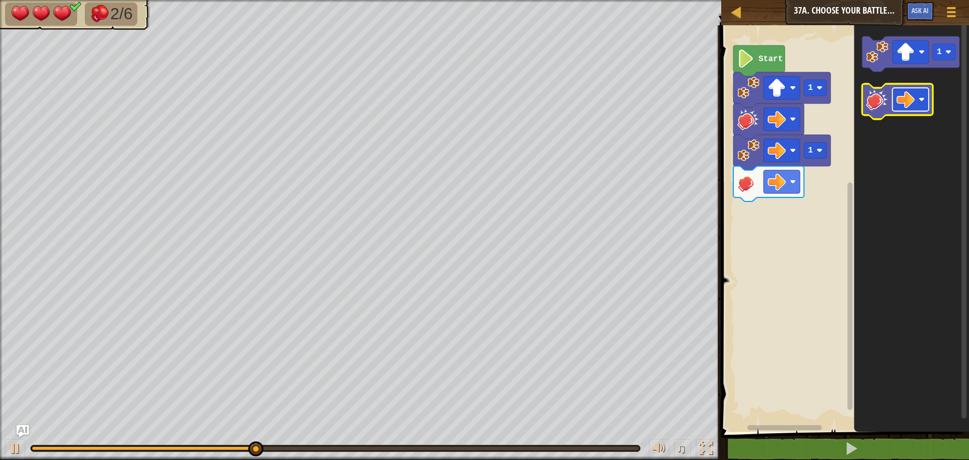
click at [900, 97] on image "Blockly Workspace" at bounding box center [906, 99] width 18 height 18
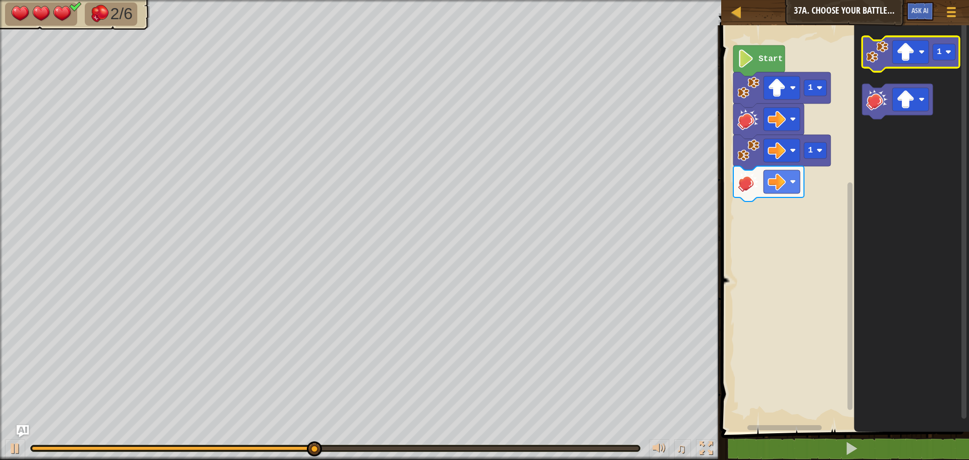
click at [881, 65] on icon "Blockly Workspace" at bounding box center [910, 53] width 97 height 35
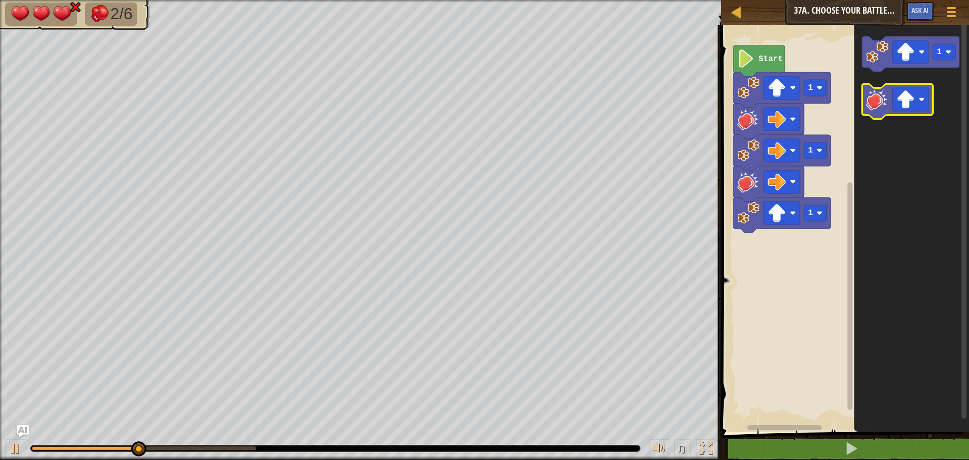
click at [873, 104] on image "Blockly Workspace" at bounding box center [877, 99] width 22 height 22
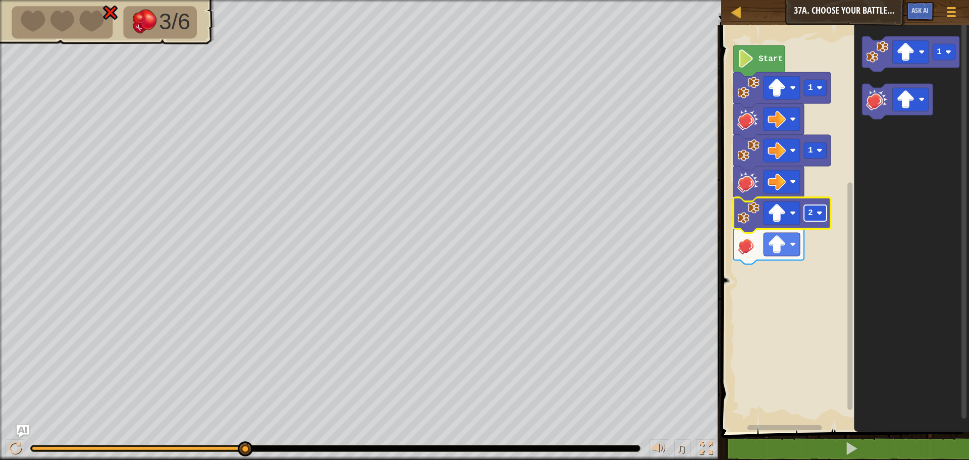
click at [826, 212] on rect "Blockly Workspace" at bounding box center [815, 213] width 23 height 16
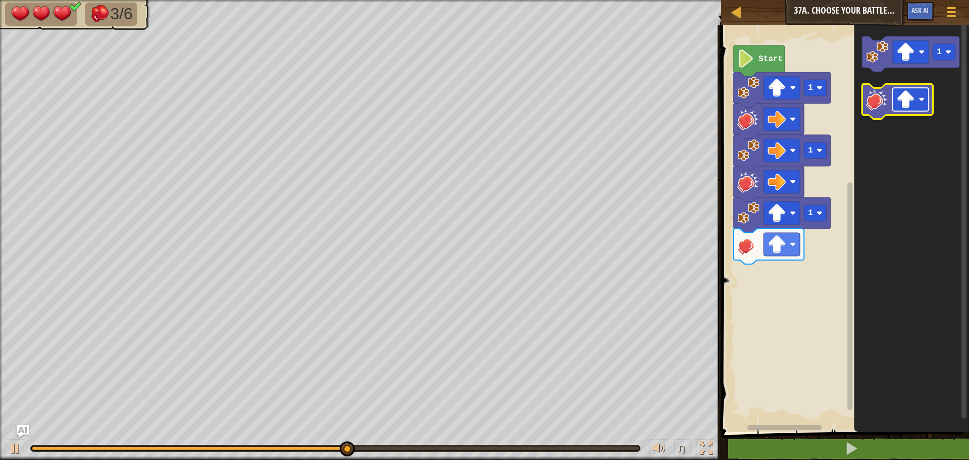
click at [909, 100] on image "Blockly Workspace" at bounding box center [906, 99] width 18 height 18
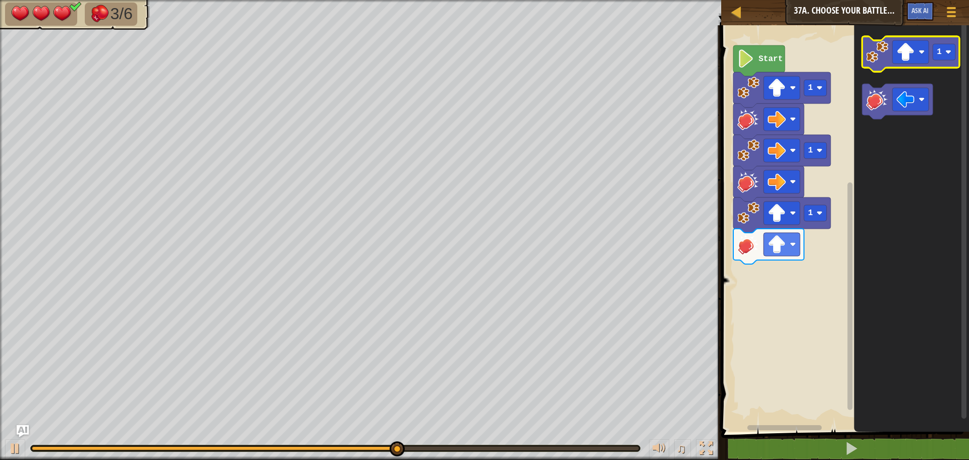
click at [868, 62] on image "Blockly Workspace" at bounding box center [877, 52] width 22 height 22
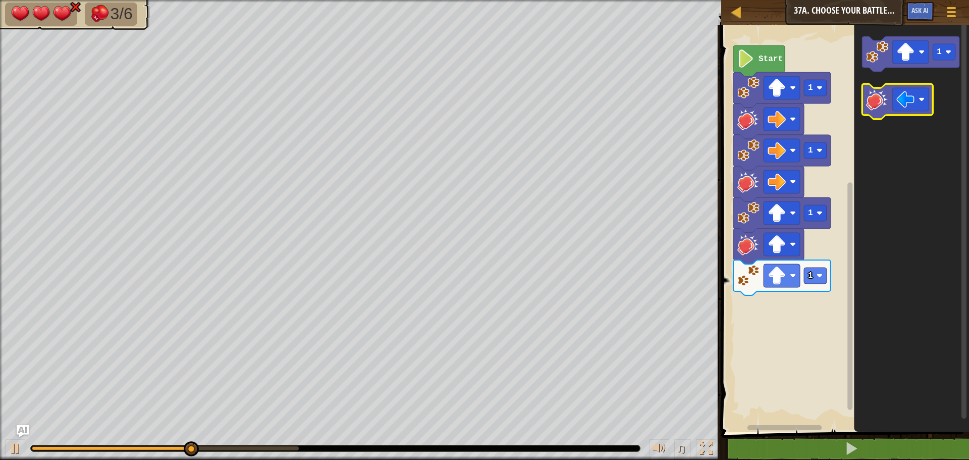
click at [881, 99] on image "Blockly Workspace" at bounding box center [877, 99] width 22 height 22
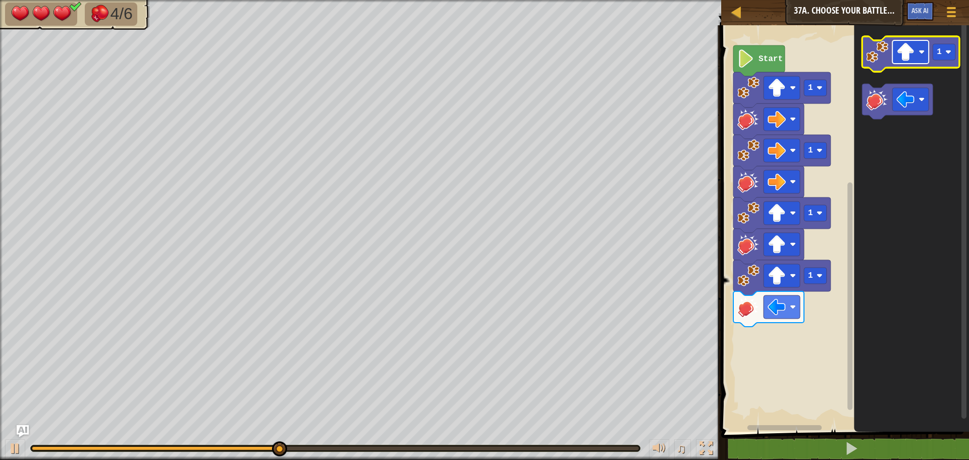
click at [896, 57] on rect "Blockly Workspace" at bounding box center [911, 51] width 36 height 23
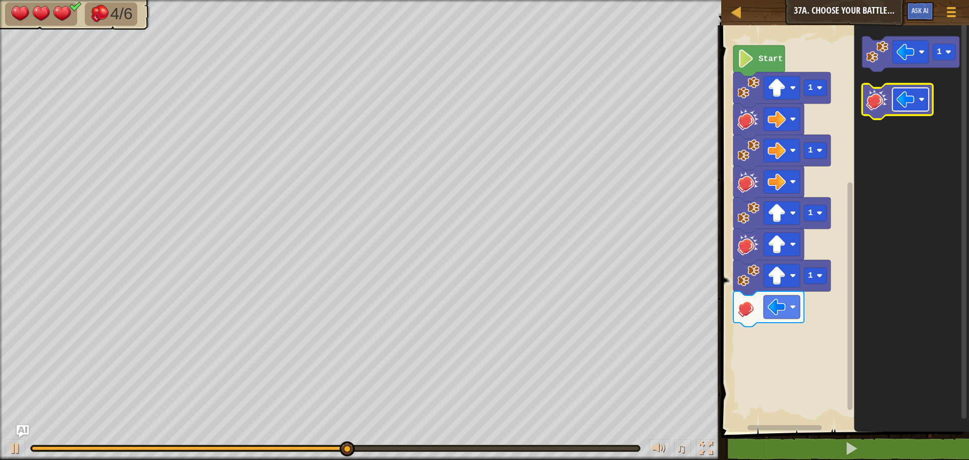
click at [902, 96] on image "Blockly Workspace" at bounding box center [906, 99] width 18 height 18
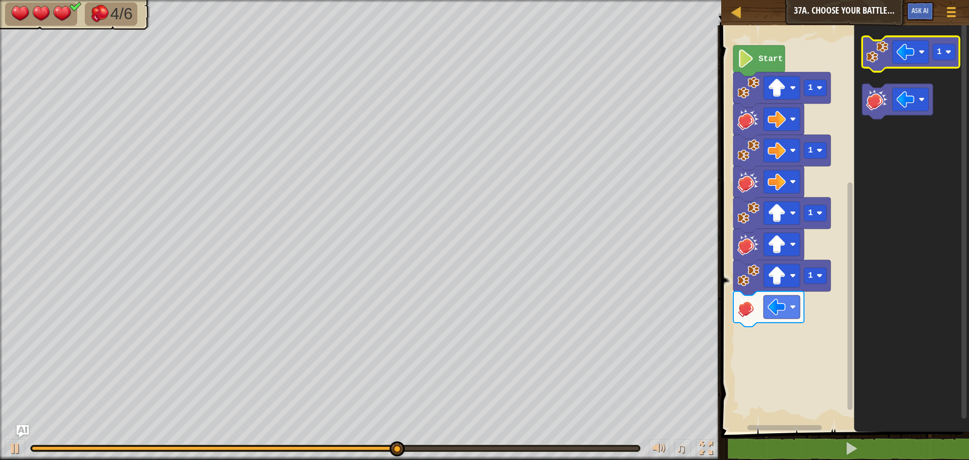
click at [880, 63] on image "Blockly Workspace" at bounding box center [877, 52] width 22 height 22
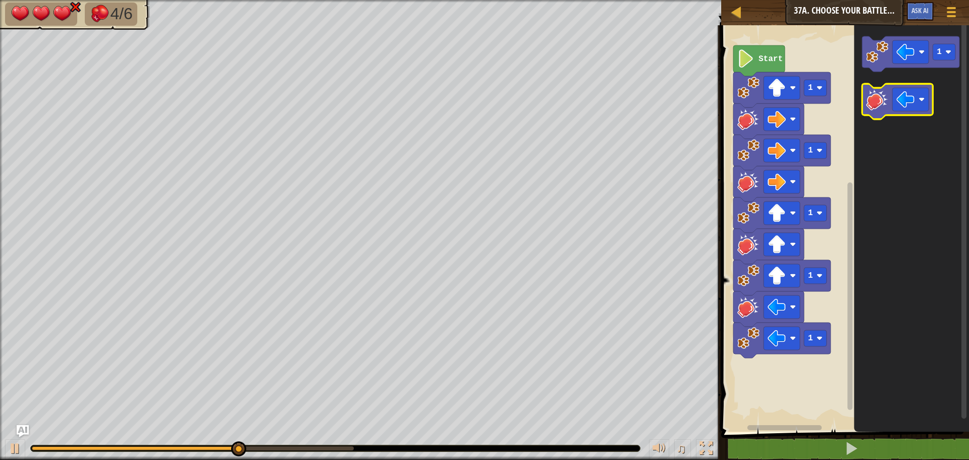
click at [865, 103] on icon "Blockly Workspace" at bounding box center [897, 101] width 71 height 35
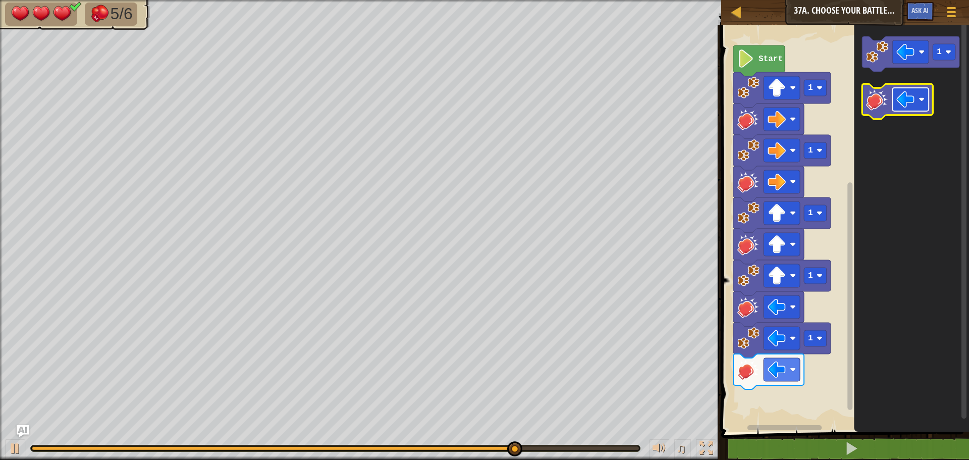
click at [905, 110] on rect "Blockly Workspace" at bounding box center [911, 99] width 36 height 23
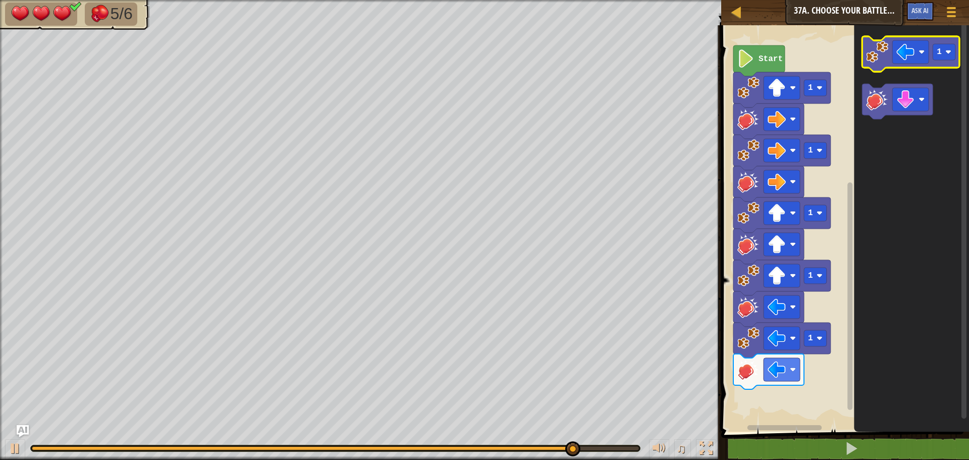
click at [882, 61] on image "Blockly Workspace" at bounding box center [877, 52] width 22 height 22
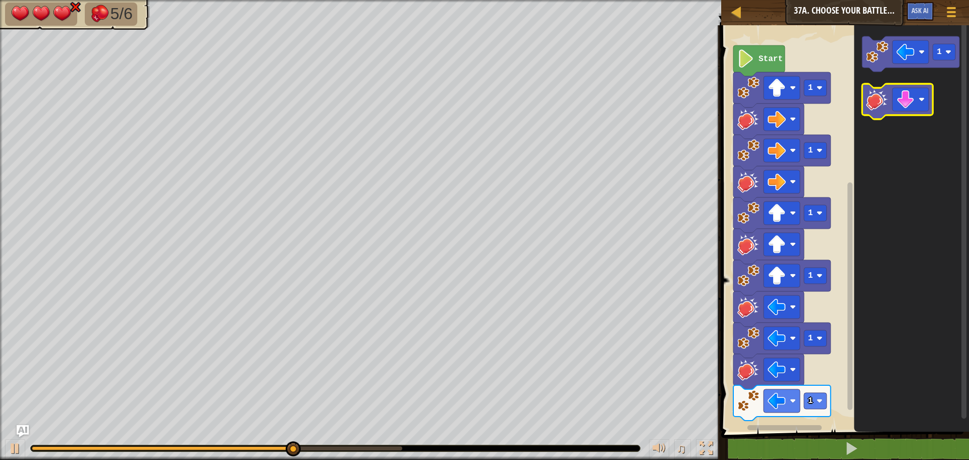
click at [872, 101] on image "Blockly Workspace" at bounding box center [877, 99] width 22 height 22
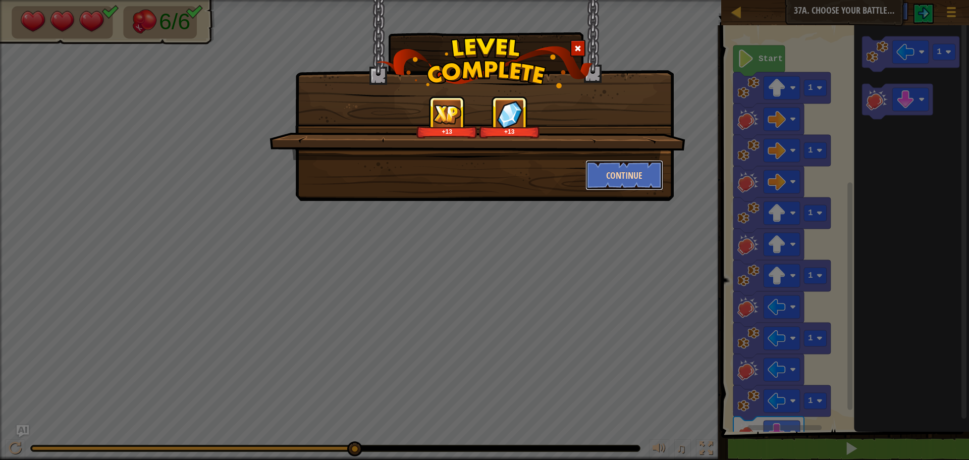
drag, startPoint x: 633, startPoint y: 176, endPoint x: 633, endPoint y: 169, distance: 7.6
click at [633, 169] on button "Continue" at bounding box center [625, 175] width 78 height 30
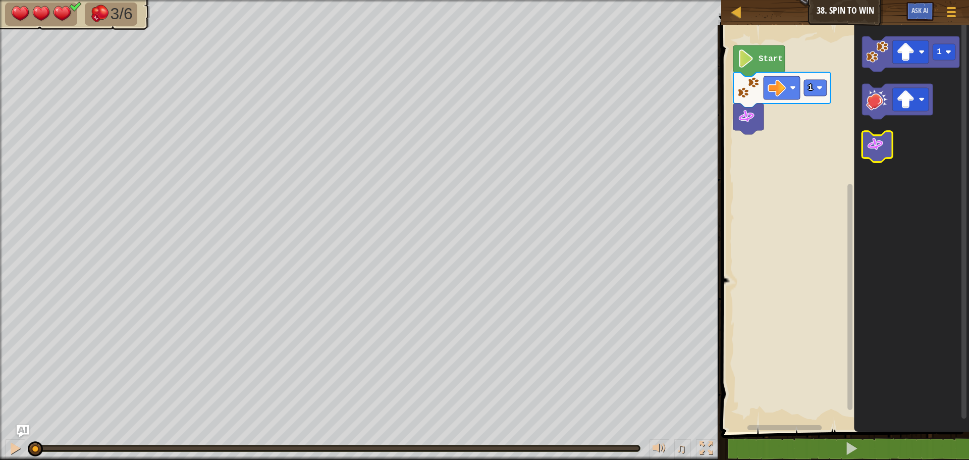
click at [888, 150] on icon "Blockly Workspace" at bounding box center [877, 146] width 30 height 31
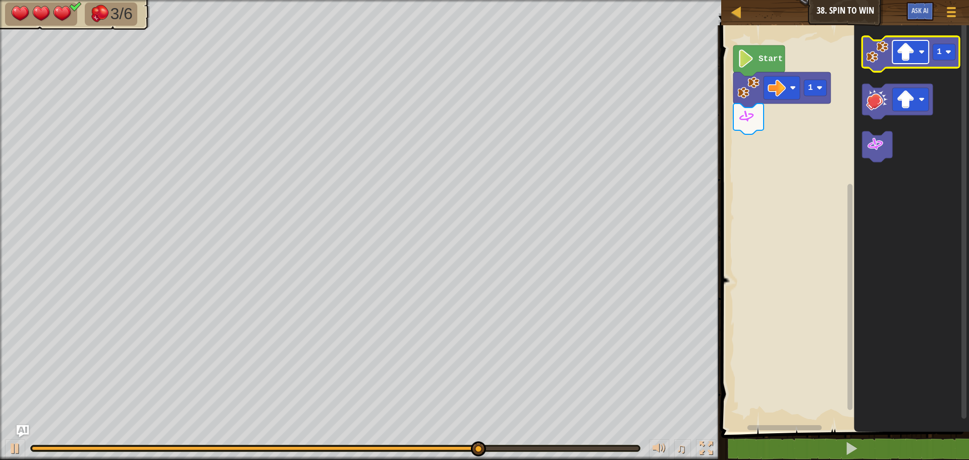
click at [912, 45] on image "Blockly Workspace" at bounding box center [906, 52] width 18 height 18
click at [949, 51] on image "Blockly Workspace" at bounding box center [949, 52] width 6 height 6
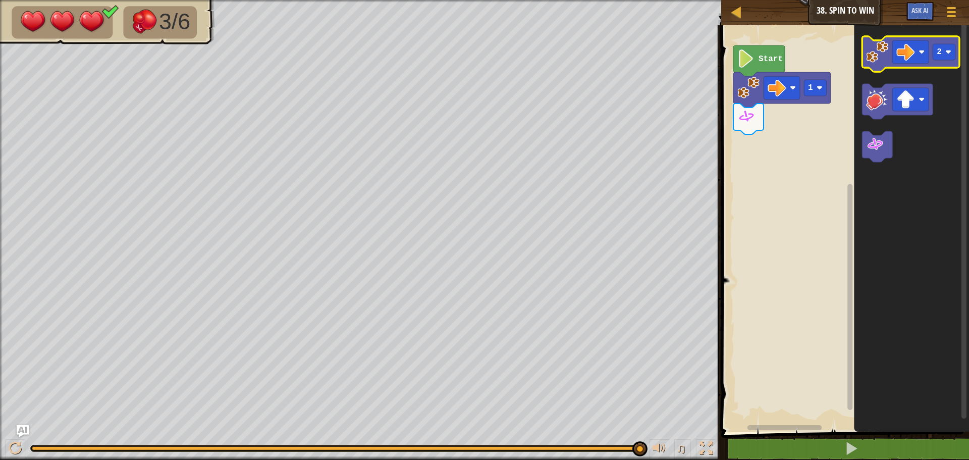
click at [871, 55] on image "Blockly Workspace" at bounding box center [877, 52] width 22 height 22
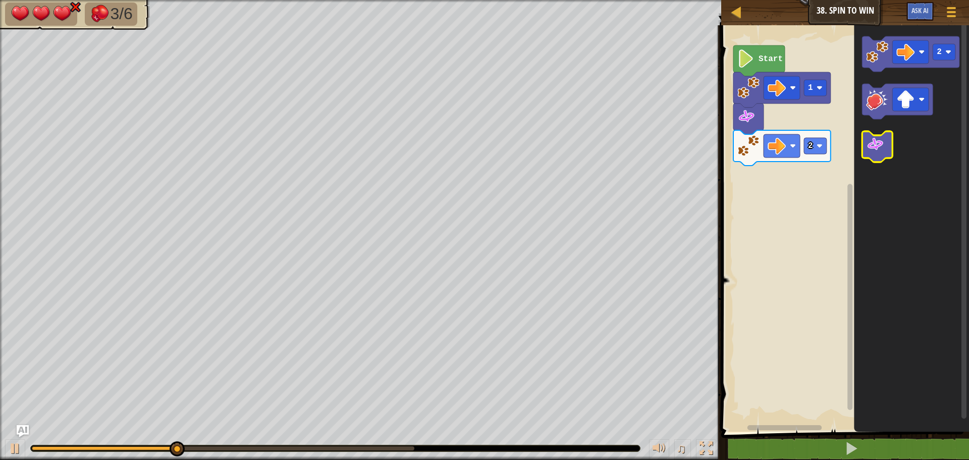
click at [889, 149] on icon "Blockly Workspace" at bounding box center [877, 146] width 30 height 31
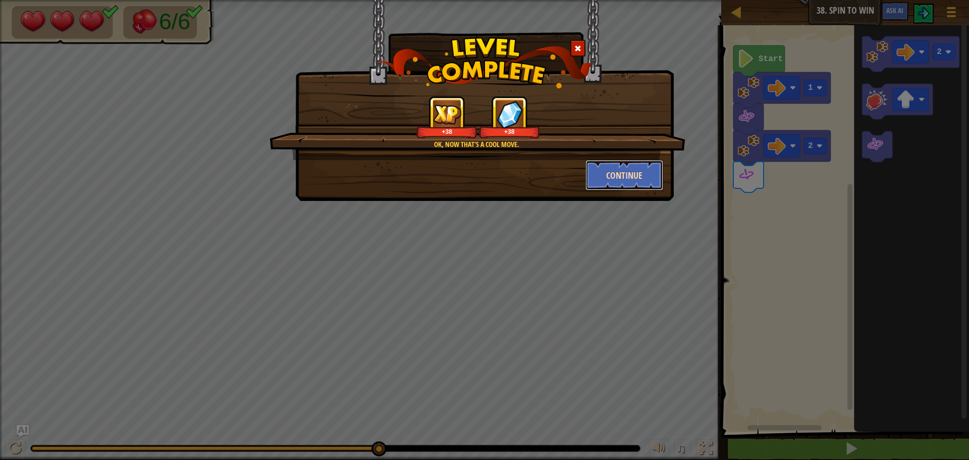
click at [638, 166] on button "Continue" at bounding box center [625, 175] width 78 height 30
